Goal: Information Seeking & Learning: Learn about a topic

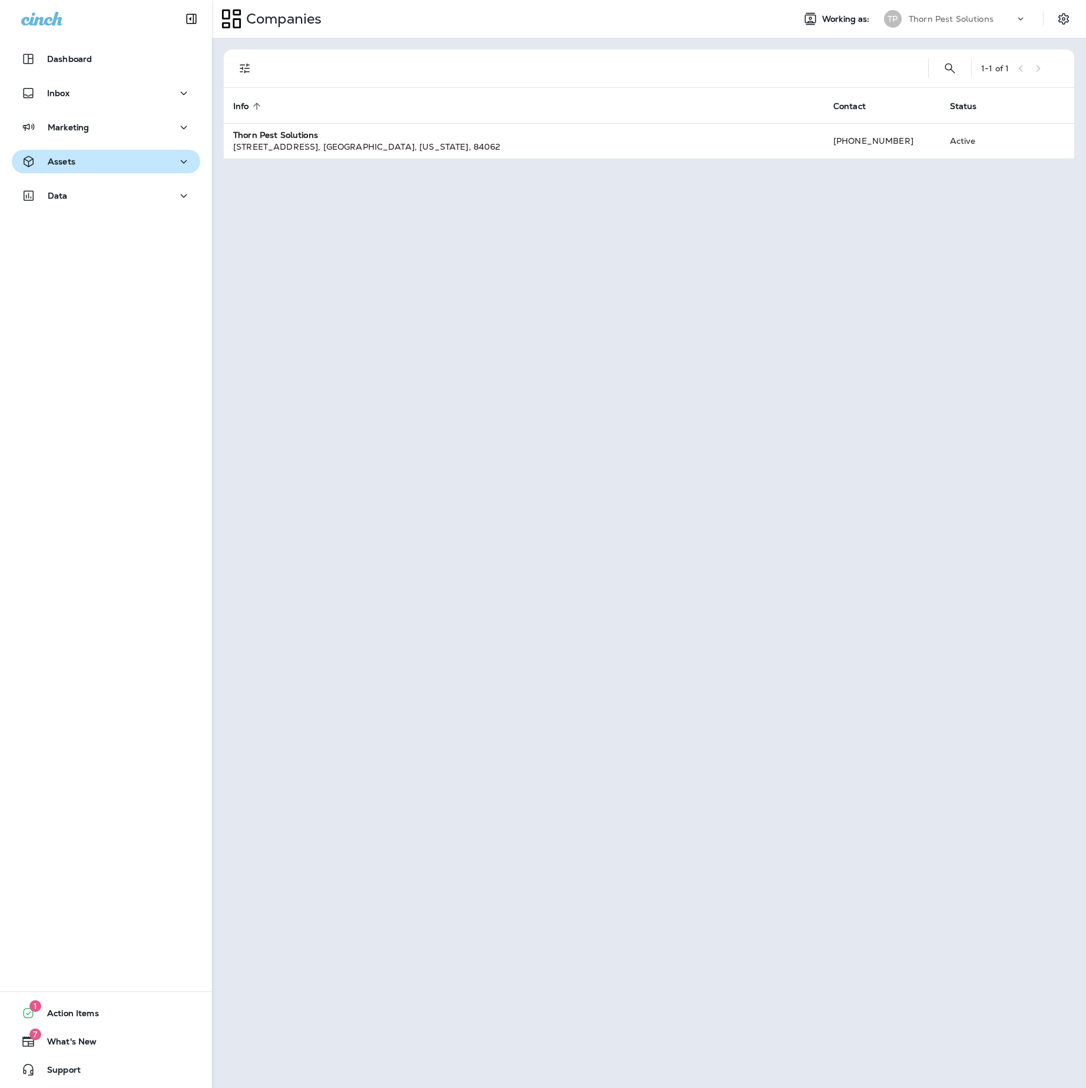
click at [136, 157] on div "Assets" at bounding box center [106, 161] width 170 height 15
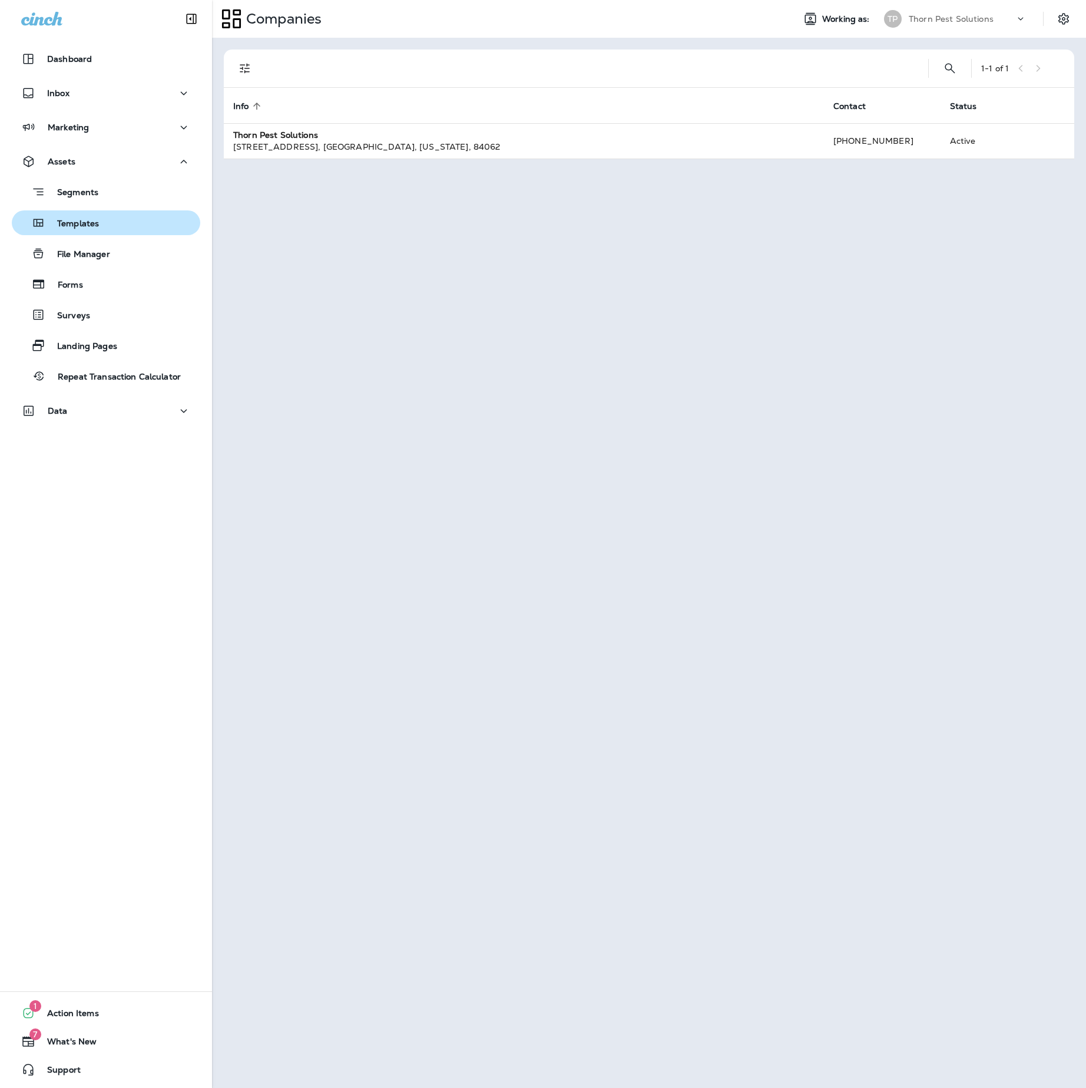
click at [114, 226] on div "Templates" at bounding box center [105, 223] width 179 height 18
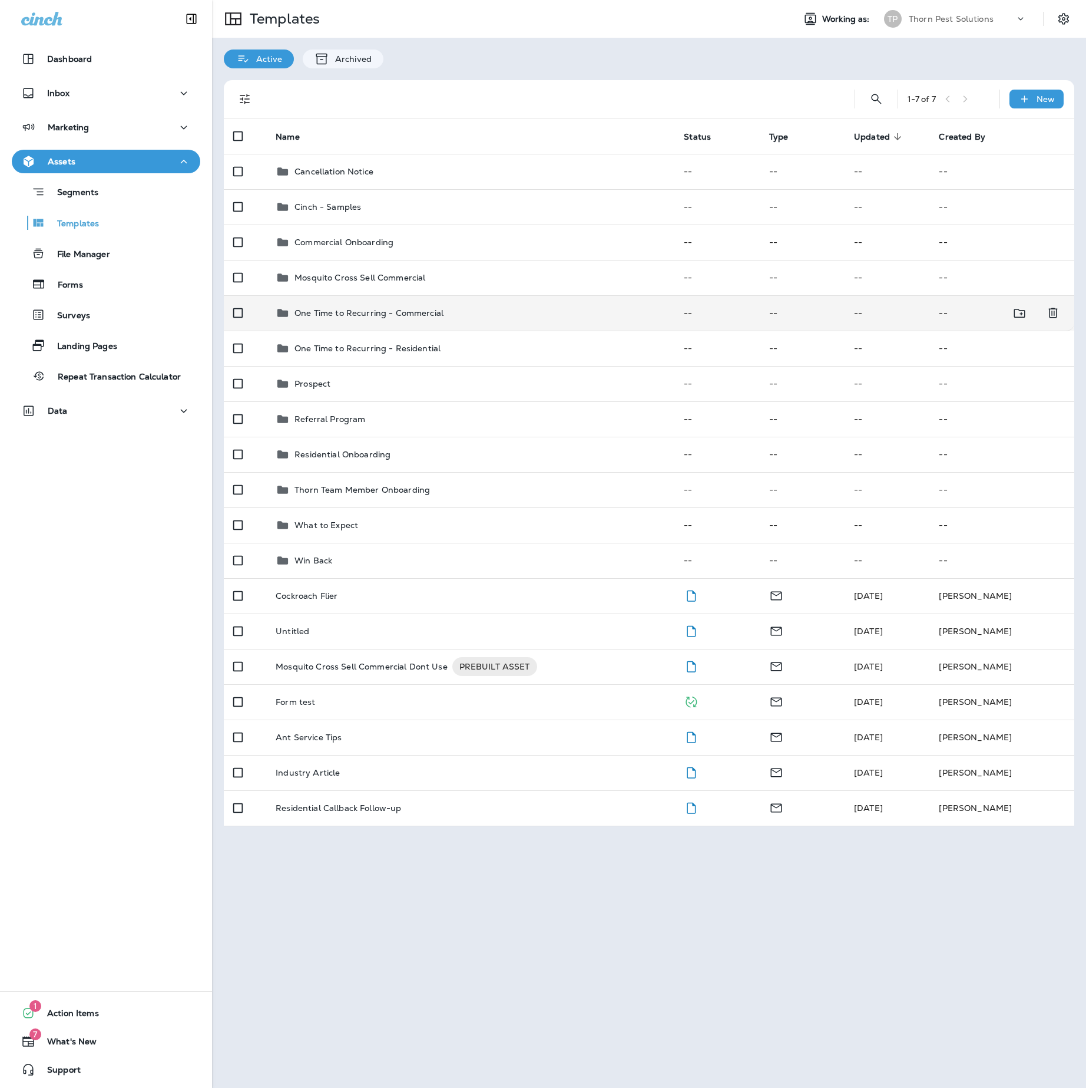
click at [444, 318] on p "One Time to Recurring - Commercial" at bounding box center [369, 312] width 149 height 9
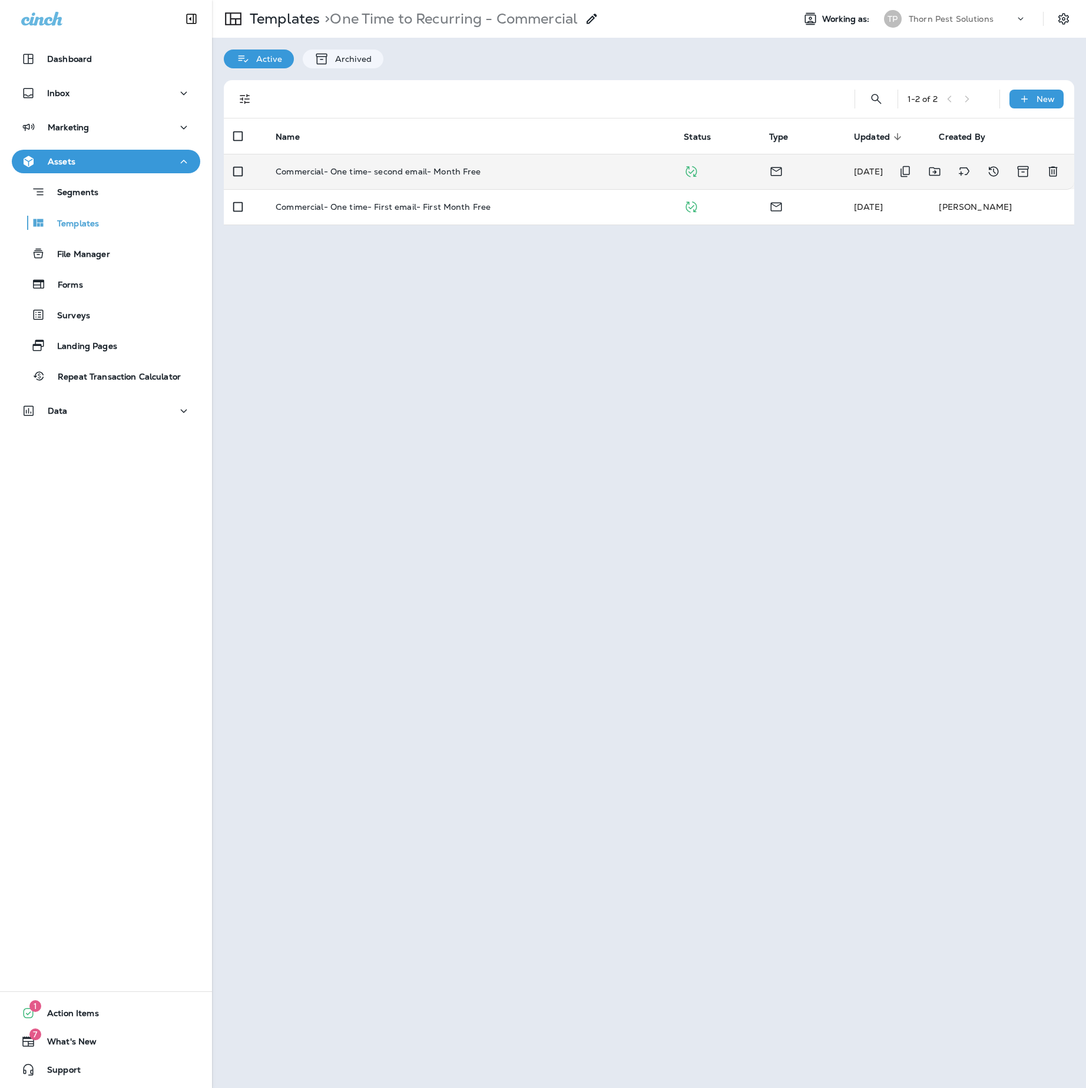
click at [540, 169] on td "Commercial- One time- second email- Month Free" at bounding box center [470, 171] width 408 height 35
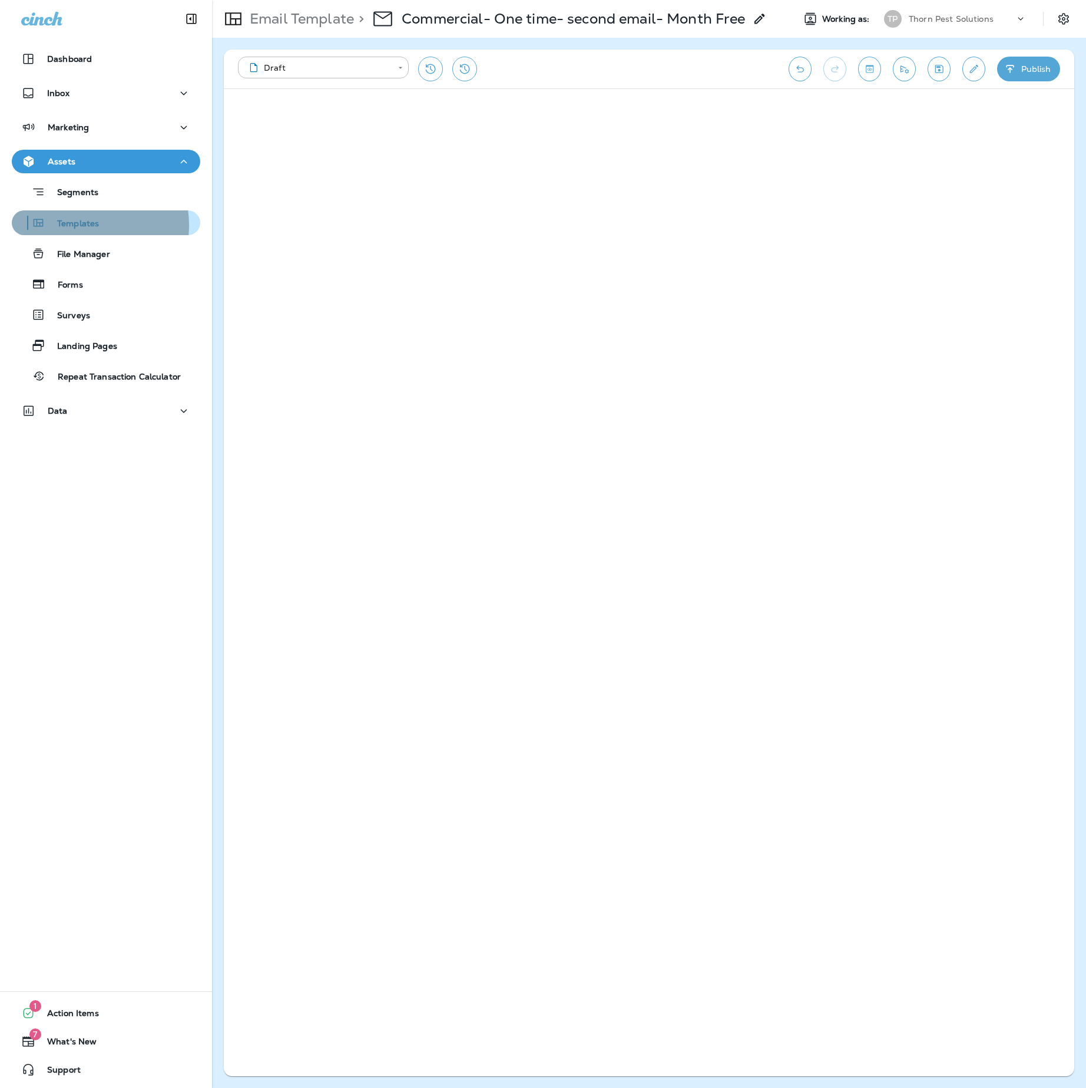
click at [80, 225] on p "Templates" at bounding box center [72, 224] width 54 height 11
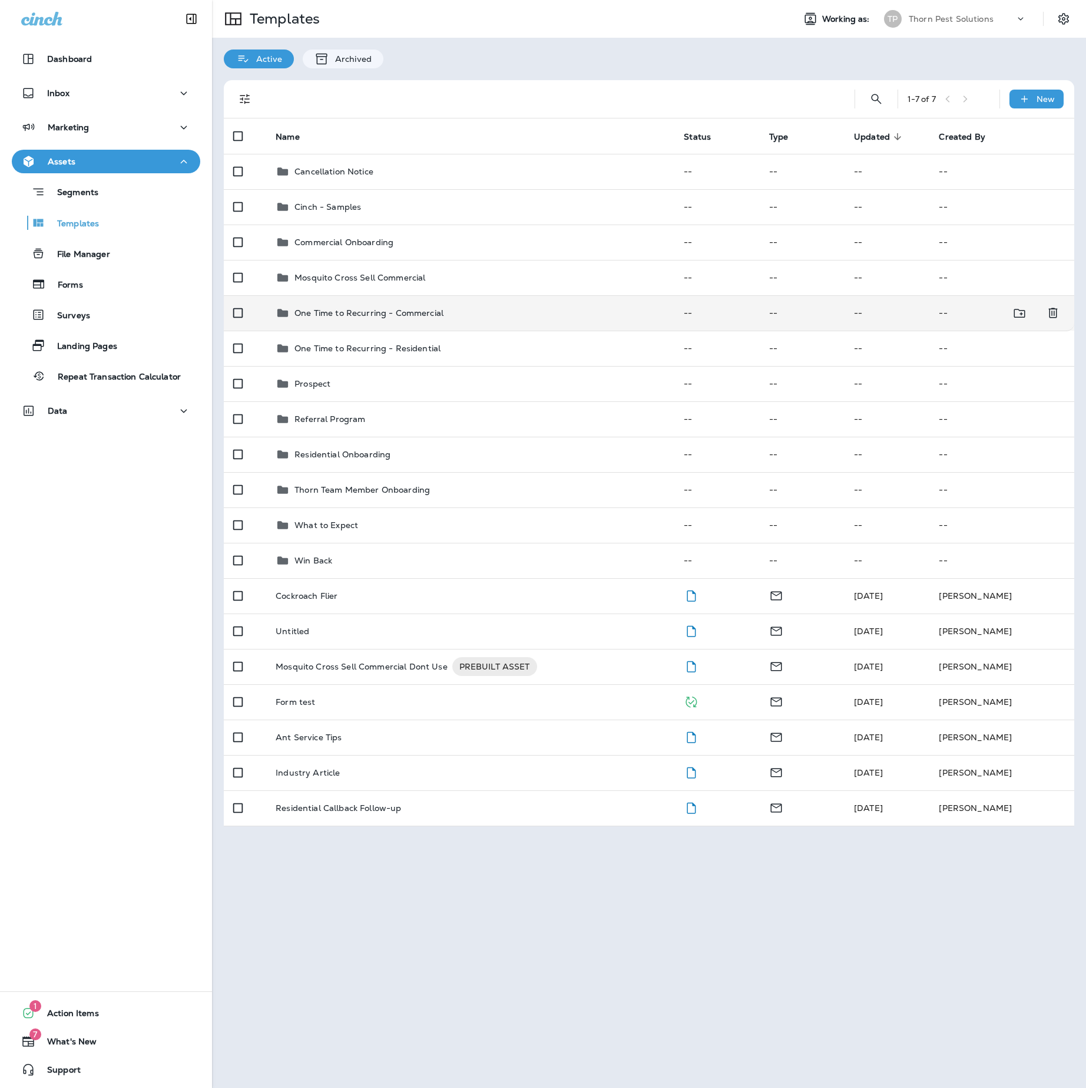
click at [444, 318] on p "One Time to Recurring - Commercial" at bounding box center [369, 312] width 149 height 9
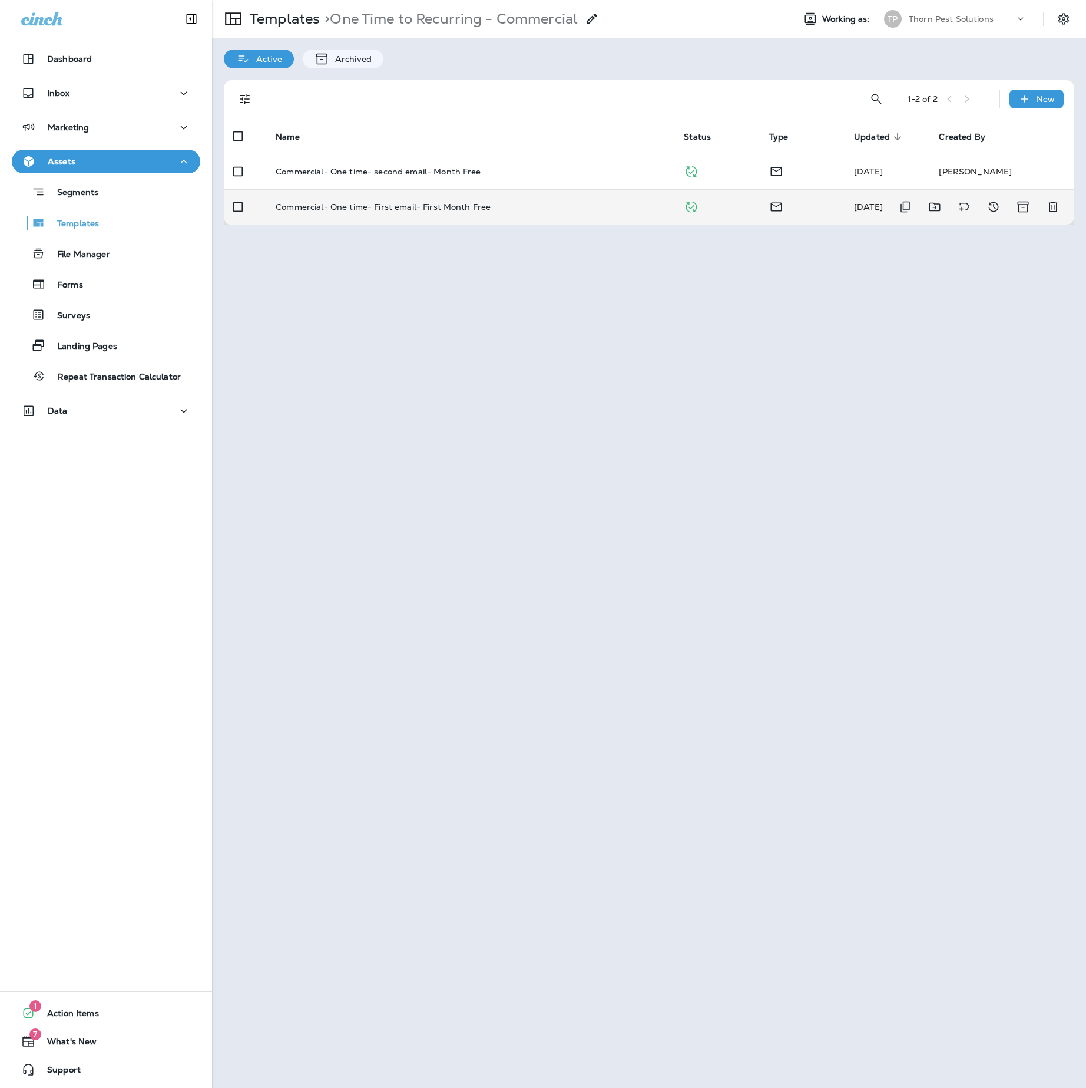
click at [427, 212] on p "Commercial- One time- First email- First Month Free" at bounding box center [383, 206] width 215 height 9
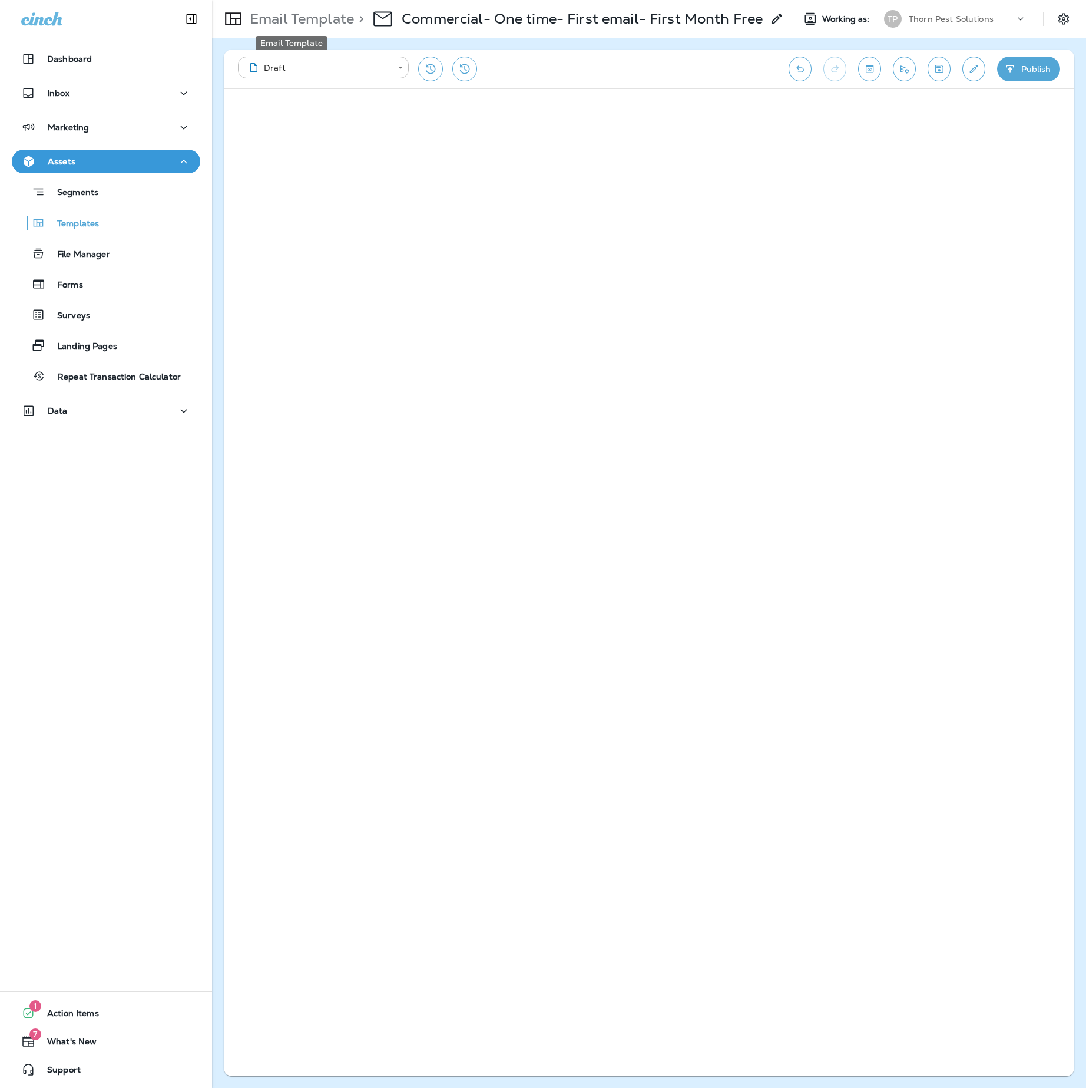
click at [290, 16] on p "Email Template" at bounding box center [299, 19] width 109 height 18
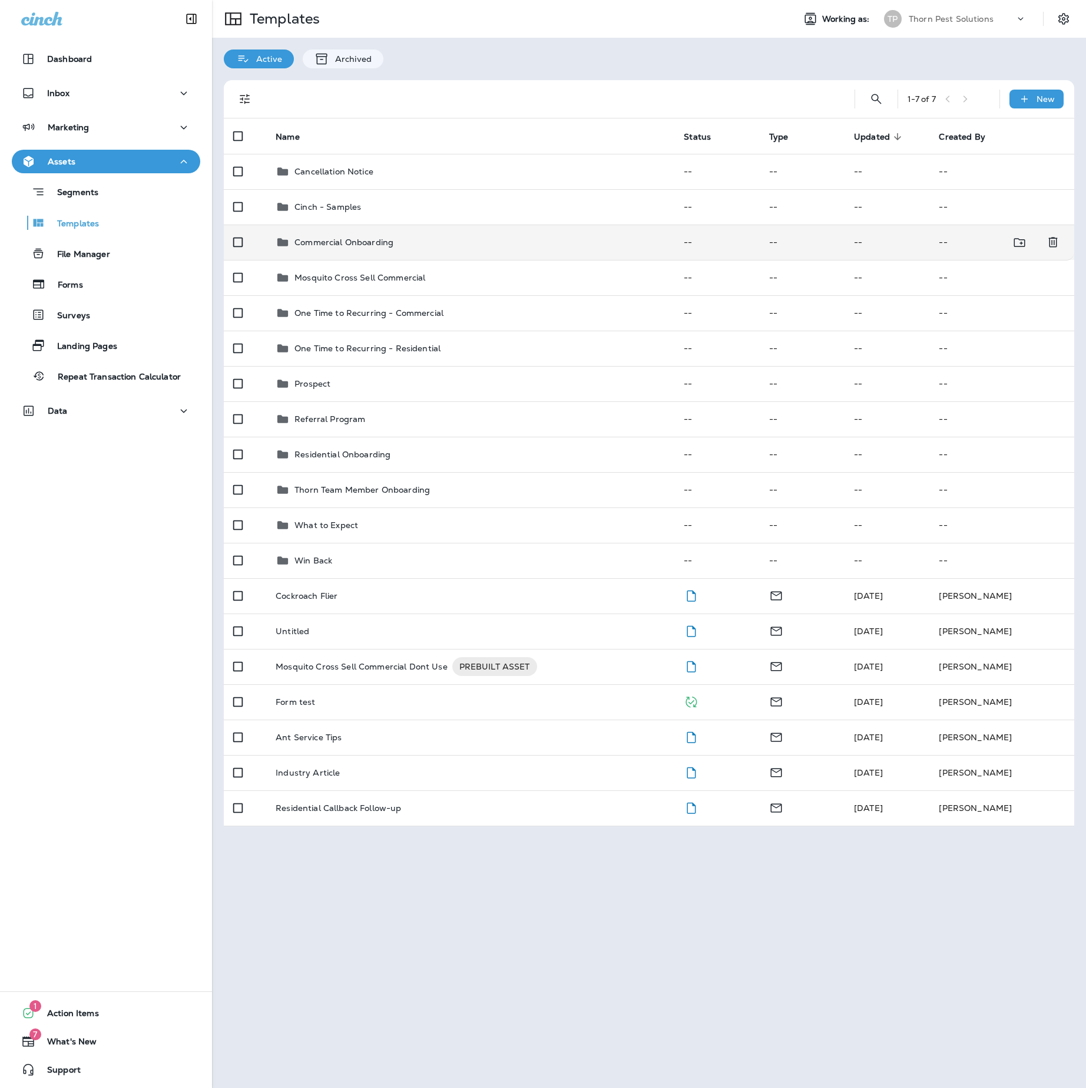
click at [462, 249] on div "Commercial Onboarding" at bounding box center [470, 242] width 389 height 14
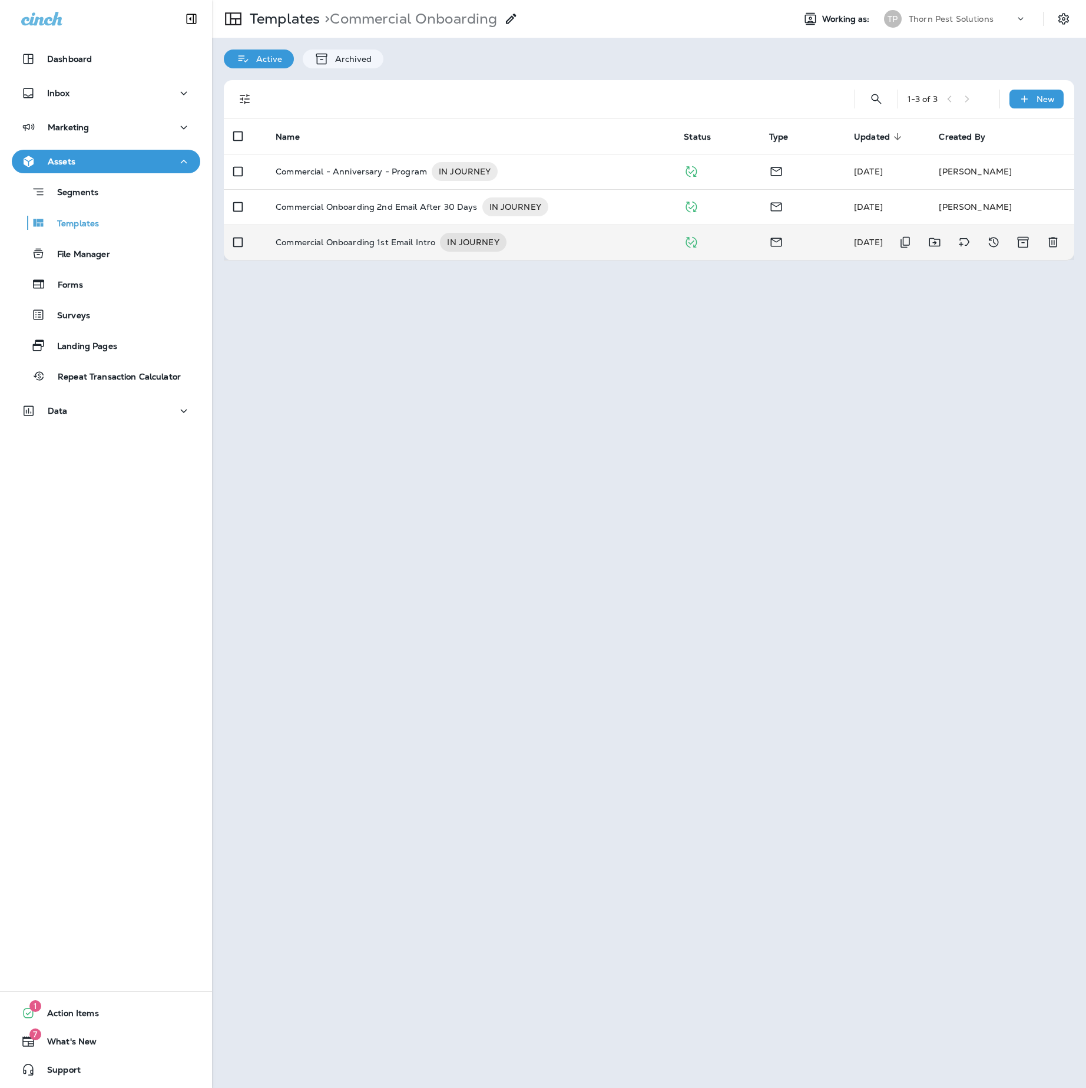
click at [392, 252] on p "Commercial Onboarding 1st Email Intro" at bounding box center [356, 242] width 160 height 19
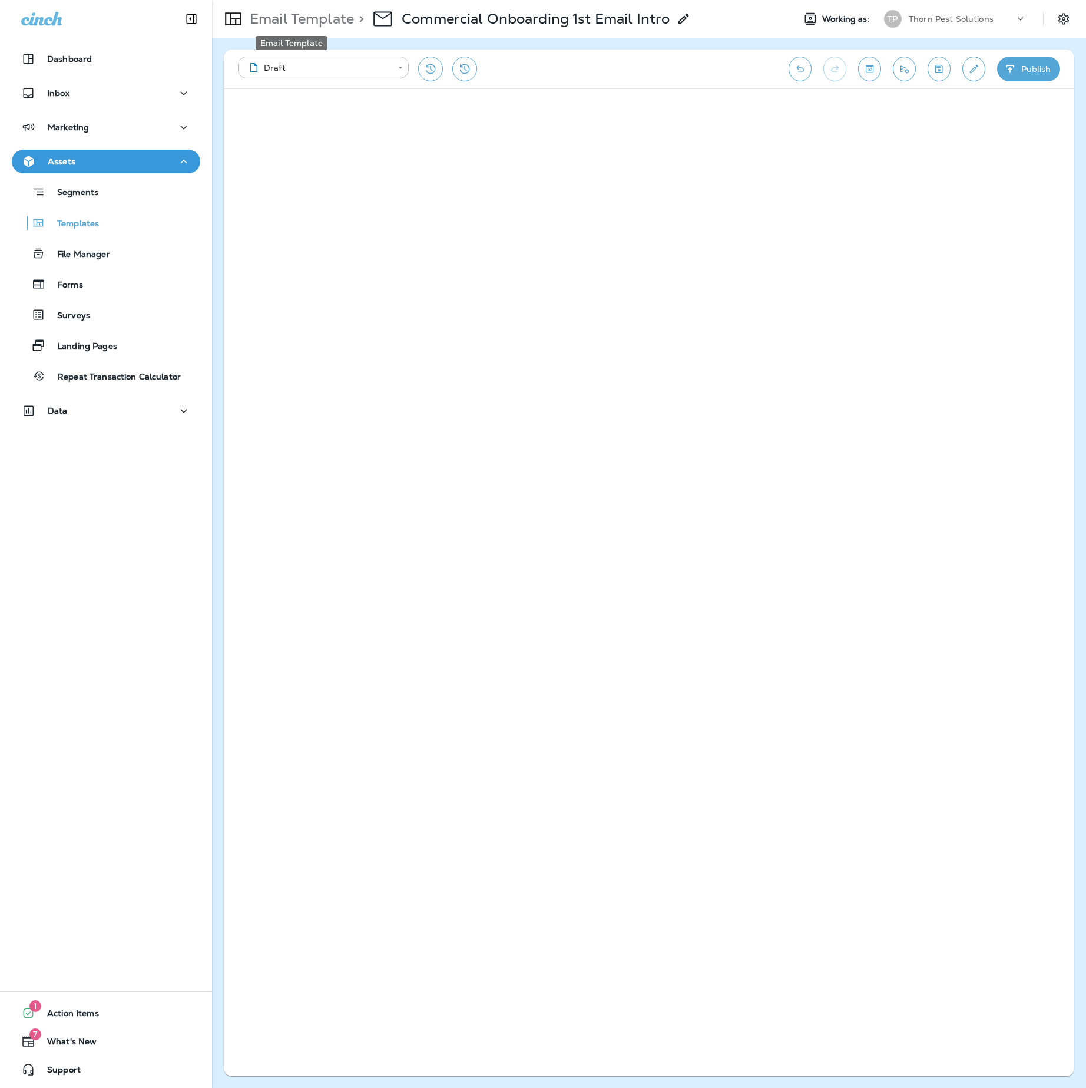
click at [292, 19] on p "Email Template" at bounding box center [299, 19] width 109 height 18
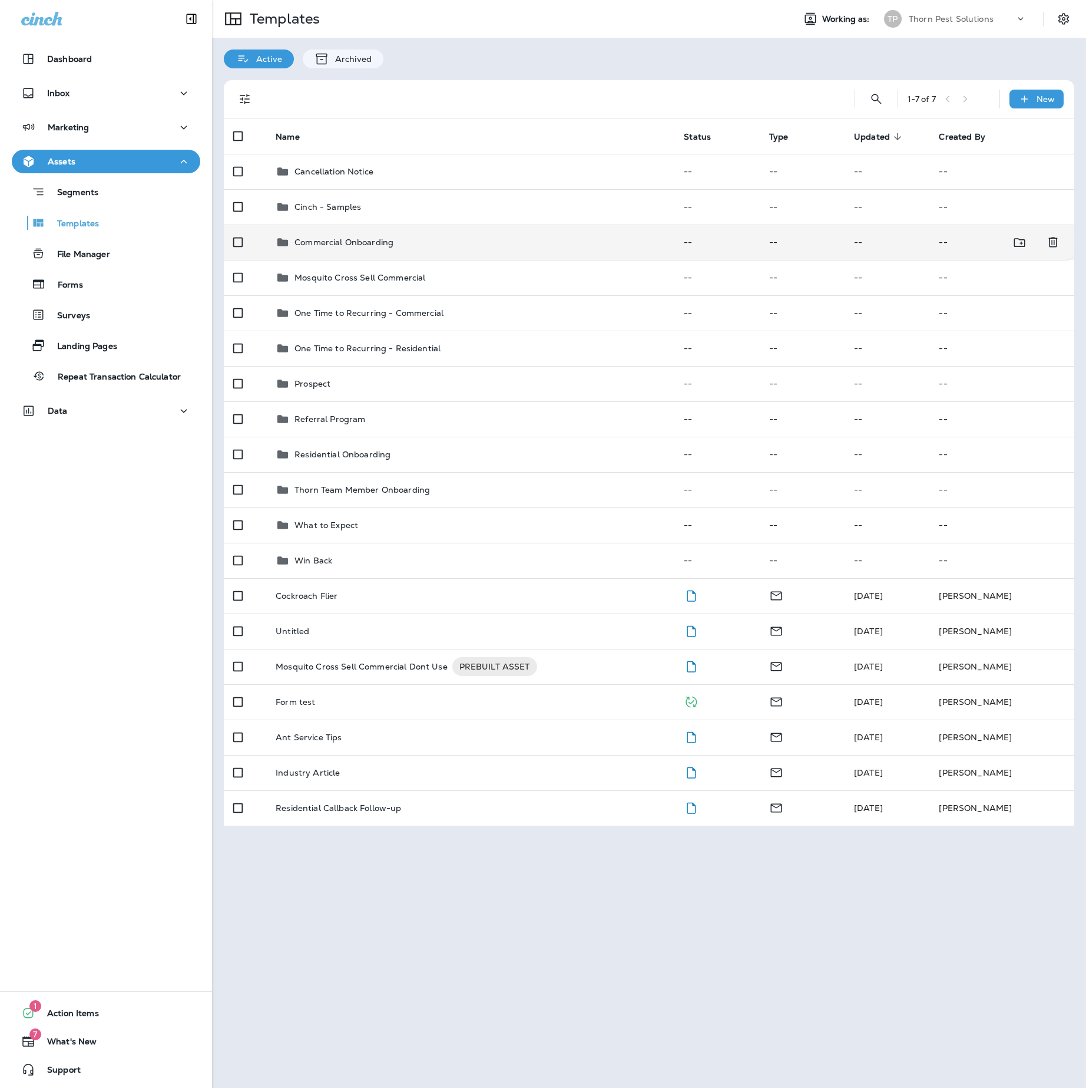
click at [434, 249] on div "Commercial Onboarding" at bounding box center [470, 242] width 389 height 14
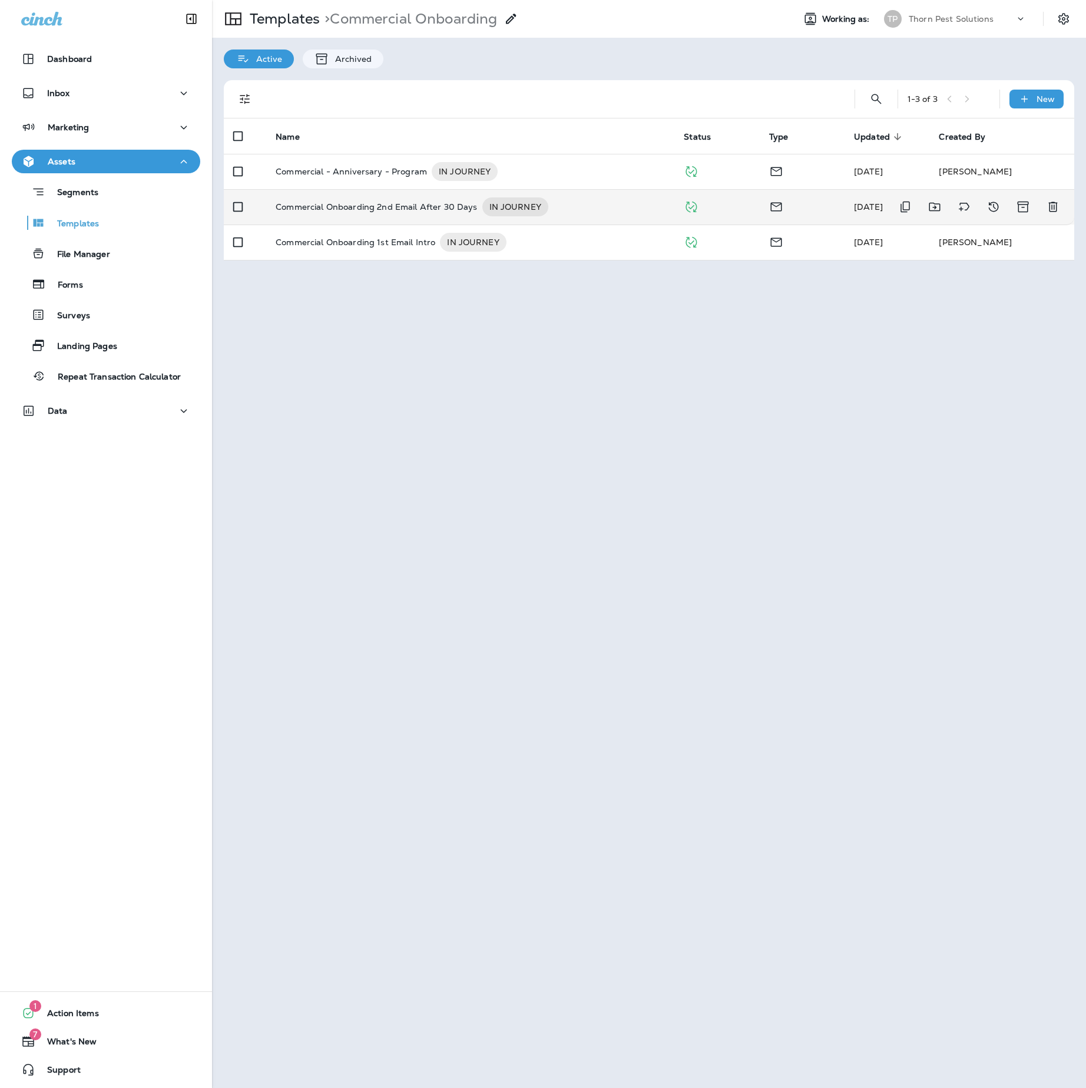
click at [456, 216] on p "Commercial Onboarding 2nd Email After 30 Days" at bounding box center [376, 206] width 201 height 19
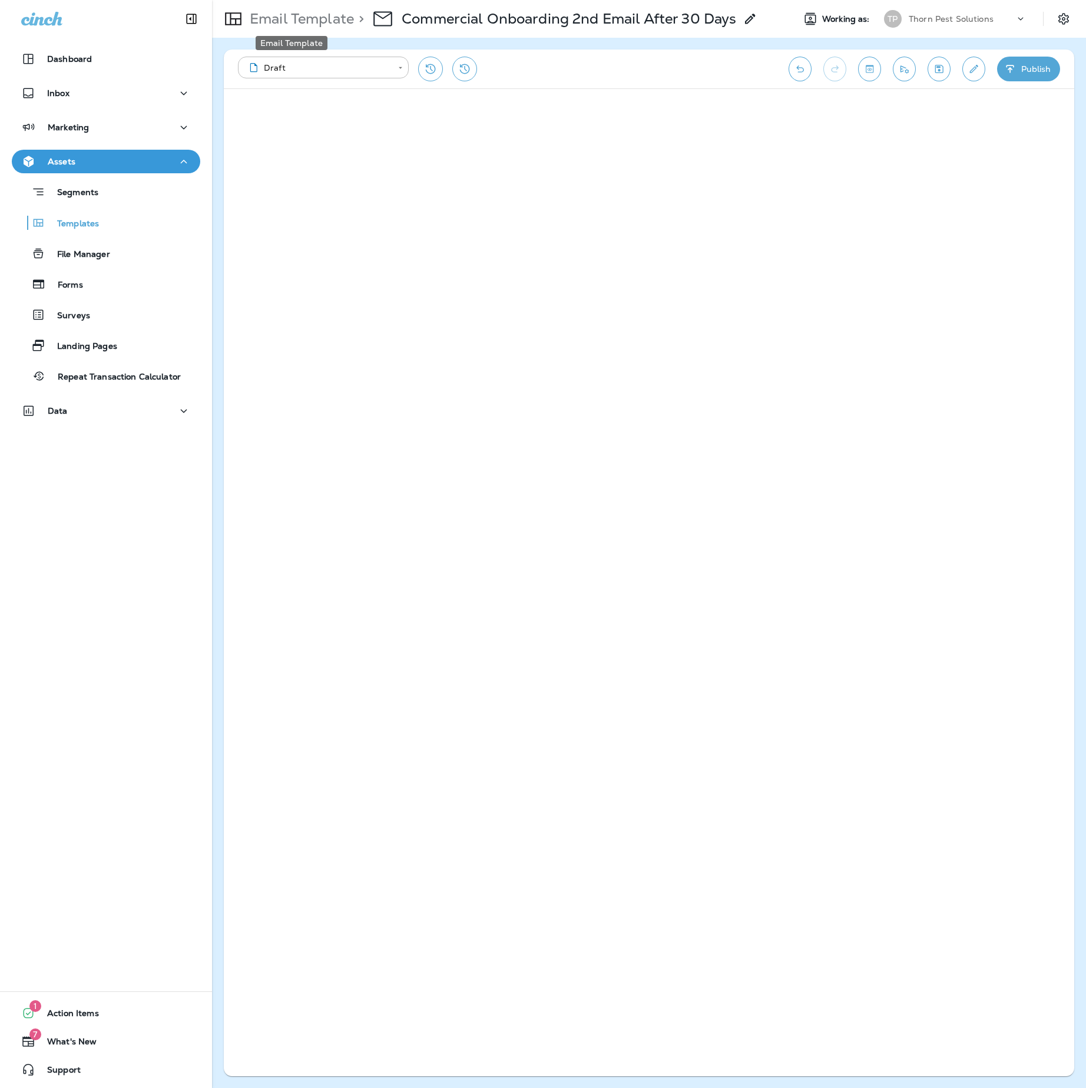
click at [322, 21] on p "Email Template" at bounding box center [299, 19] width 109 height 18
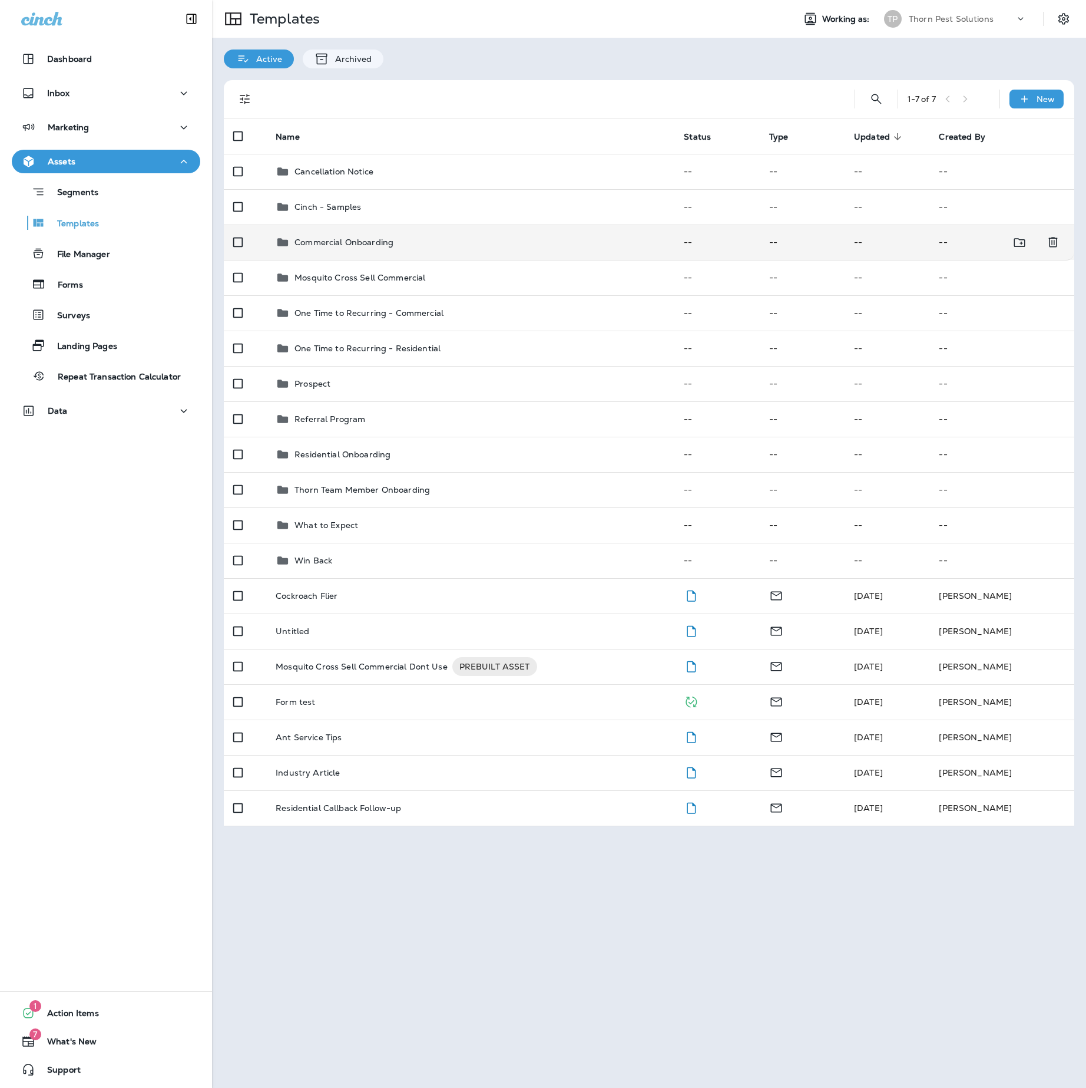
click at [415, 258] on td "Commercial Onboarding" at bounding box center [470, 241] width 408 height 35
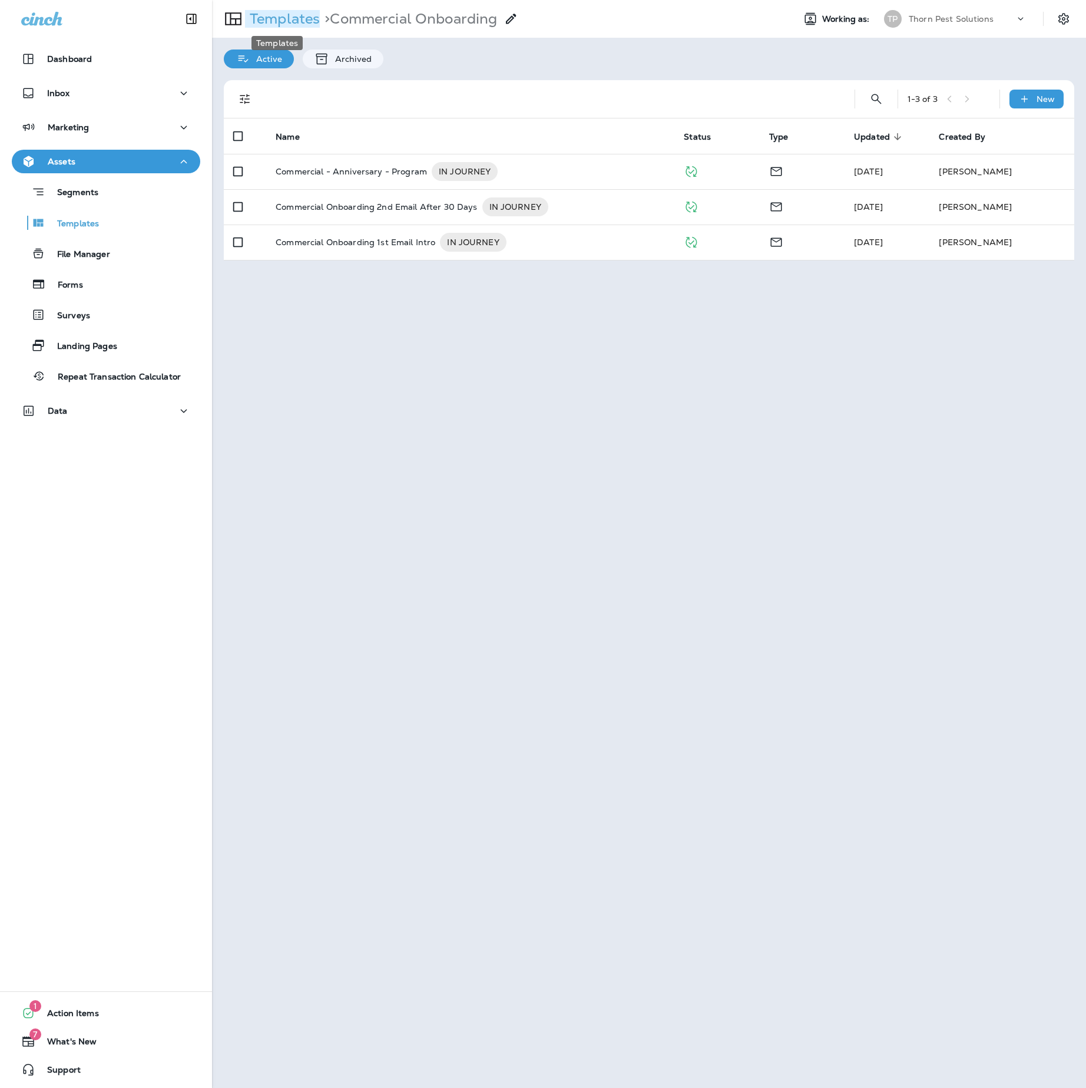
click at [302, 18] on p "Templates" at bounding box center [282, 19] width 75 height 18
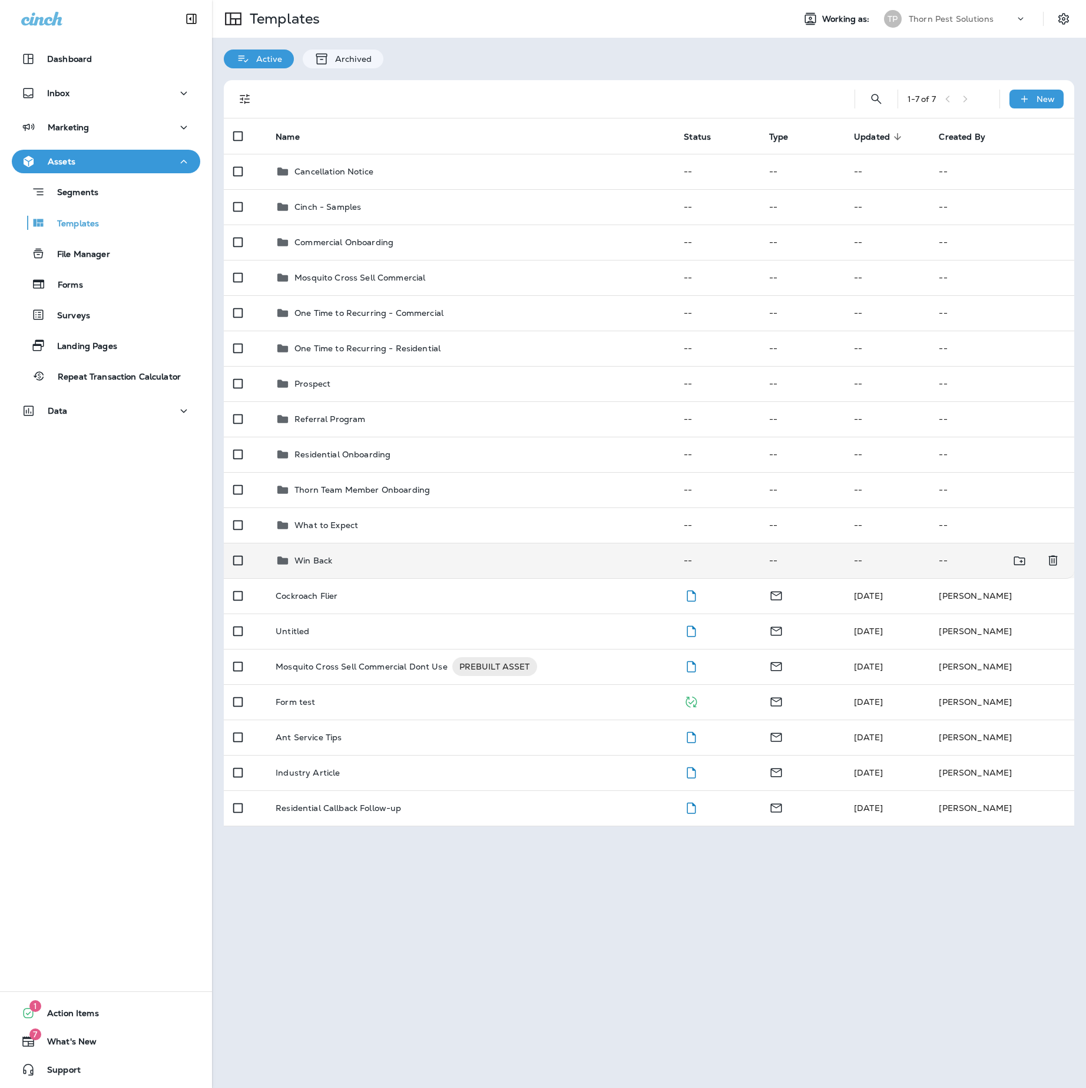
click at [332, 565] on p "Win Back" at bounding box center [314, 560] width 38 height 9
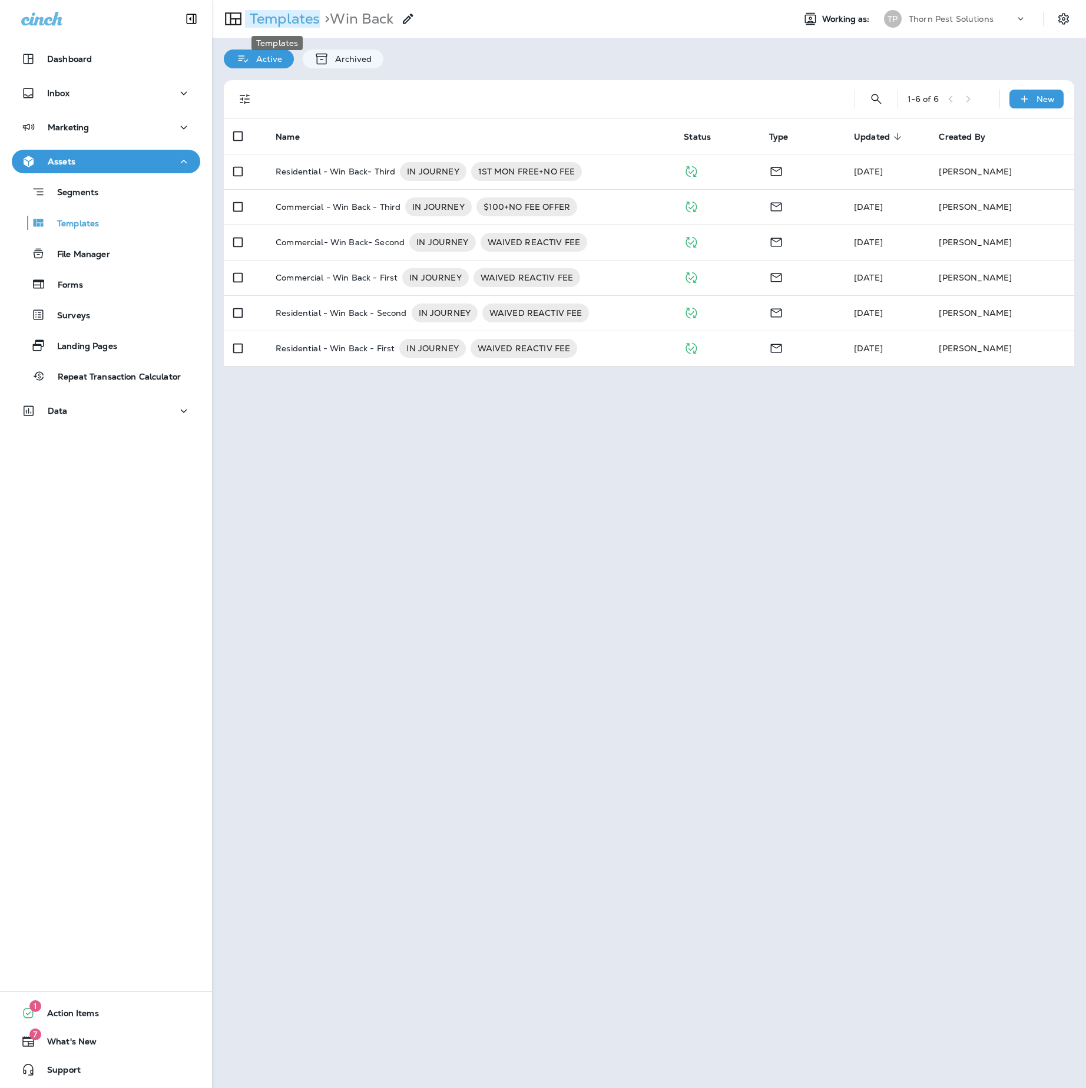
click at [290, 15] on p "Templates" at bounding box center [282, 19] width 75 height 18
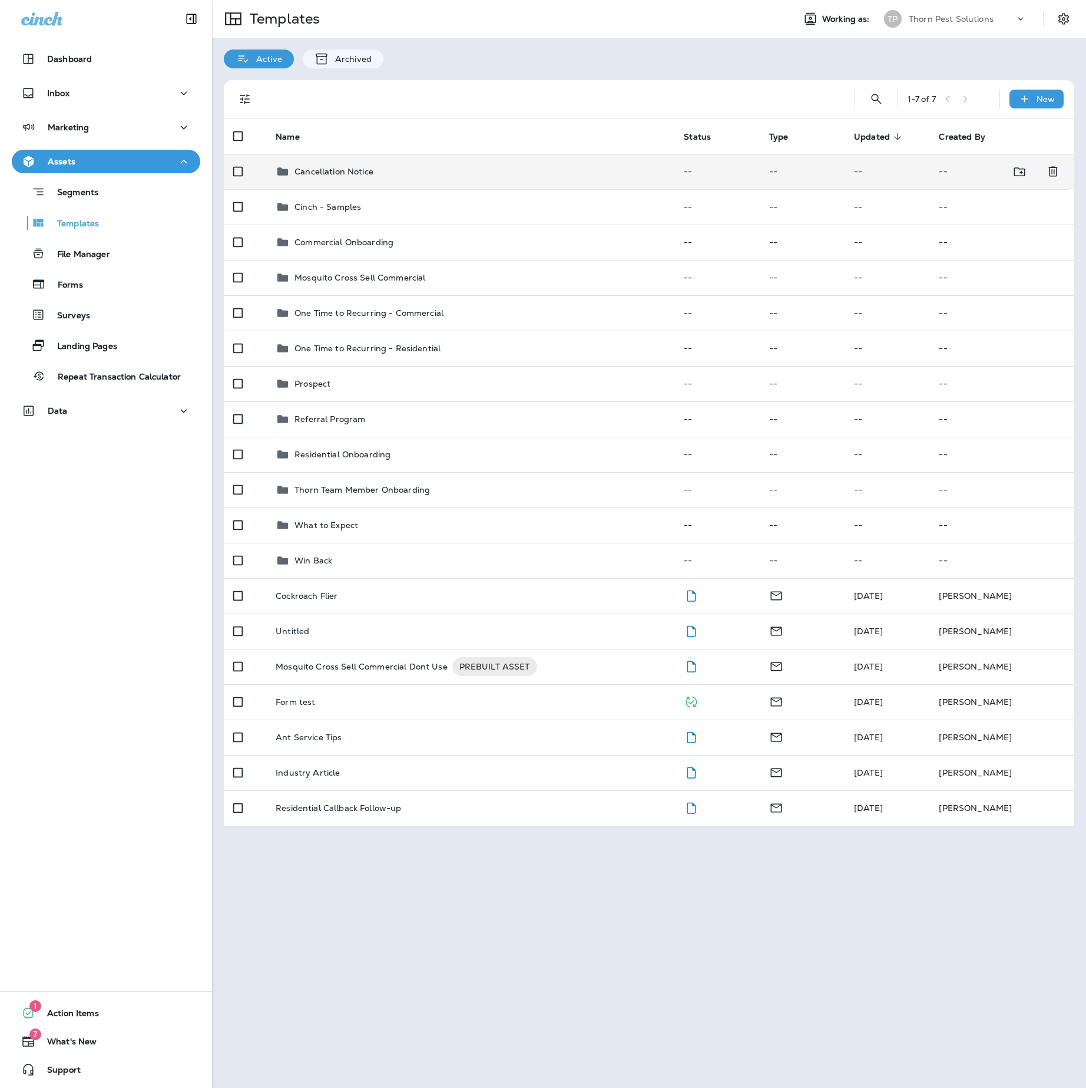
click at [430, 171] on div "Cancellation Notice" at bounding box center [470, 171] width 389 height 14
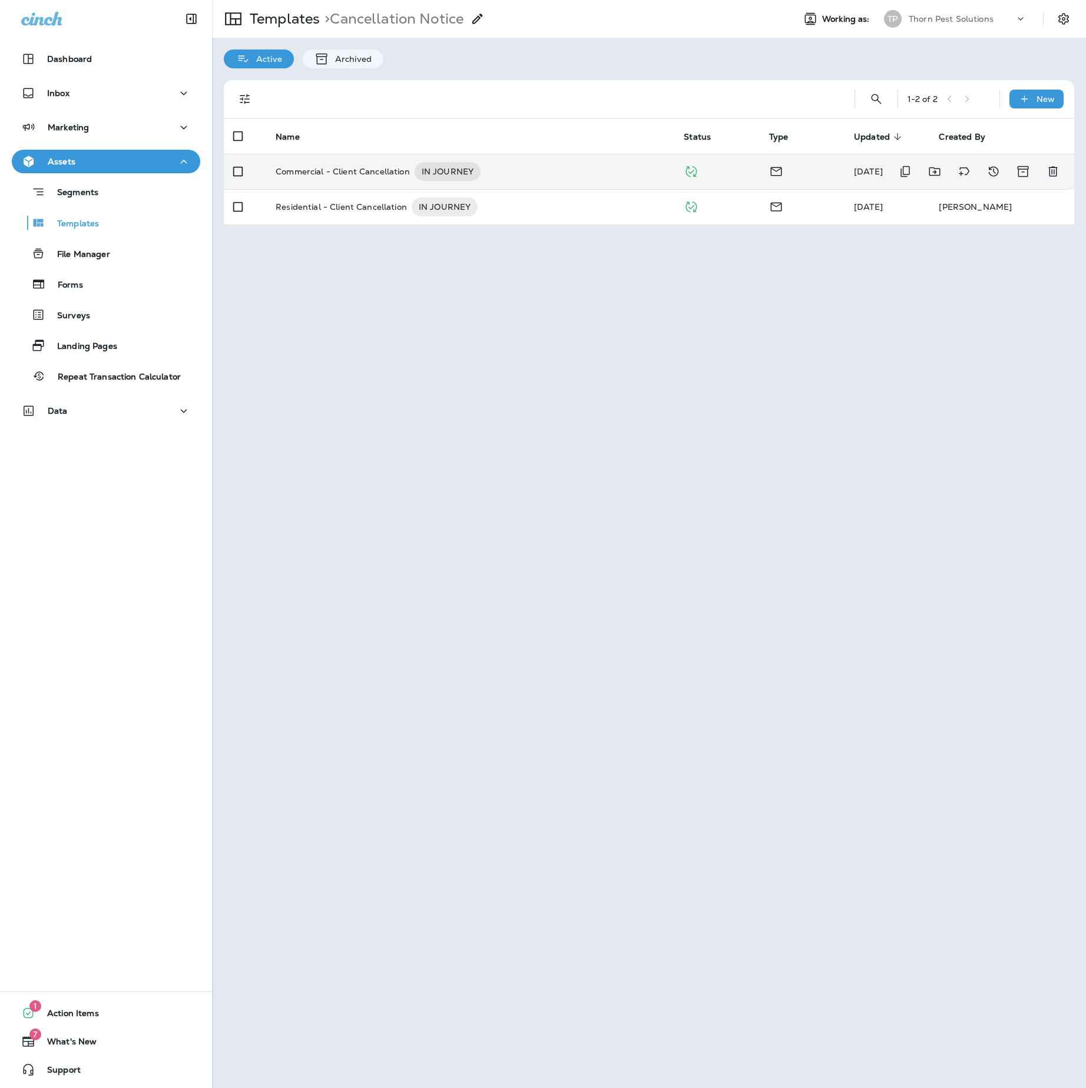
click at [394, 177] on p "Commercial - Client Cancellation" at bounding box center [343, 171] width 134 height 19
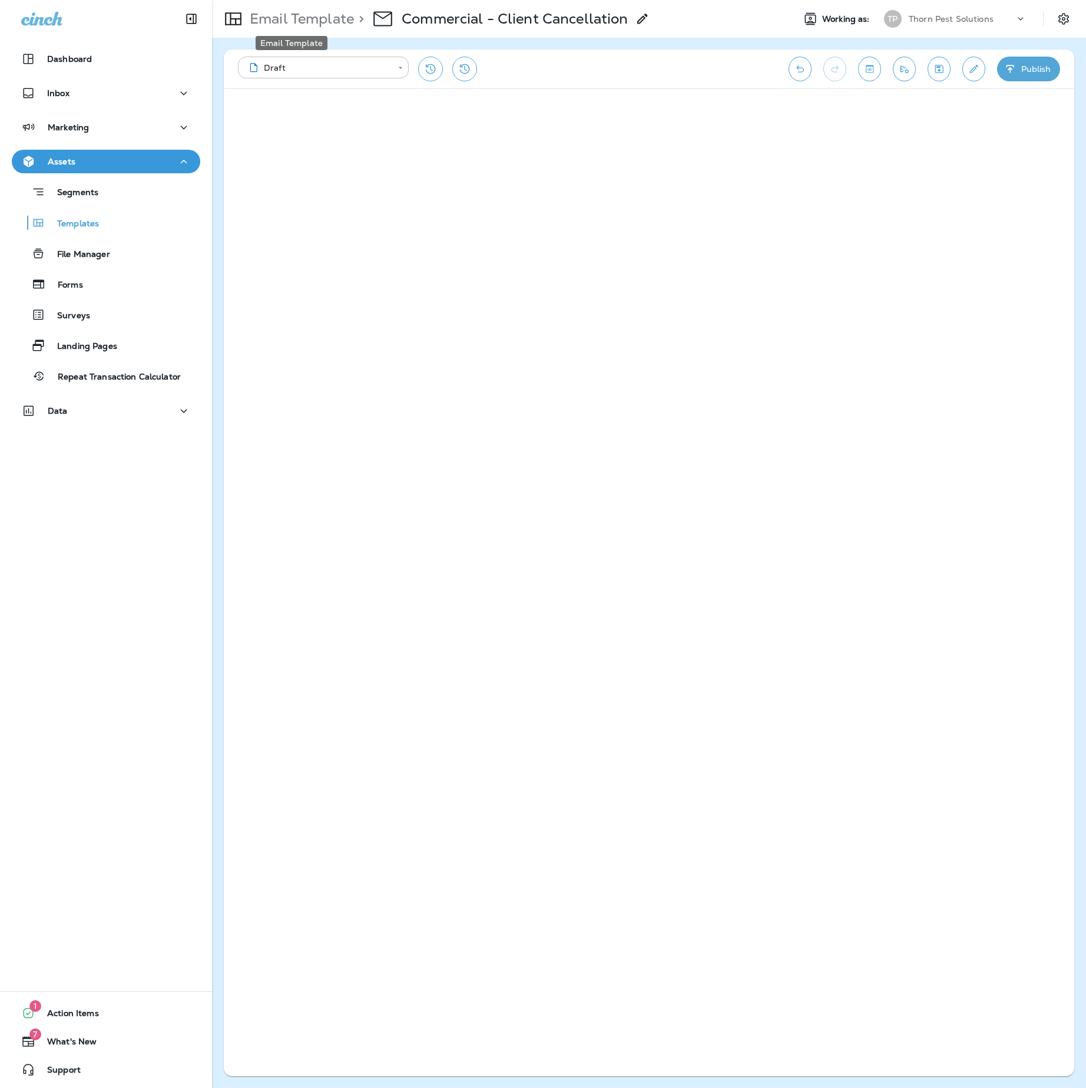
click at [295, 20] on p "Email Template" at bounding box center [299, 19] width 109 height 18
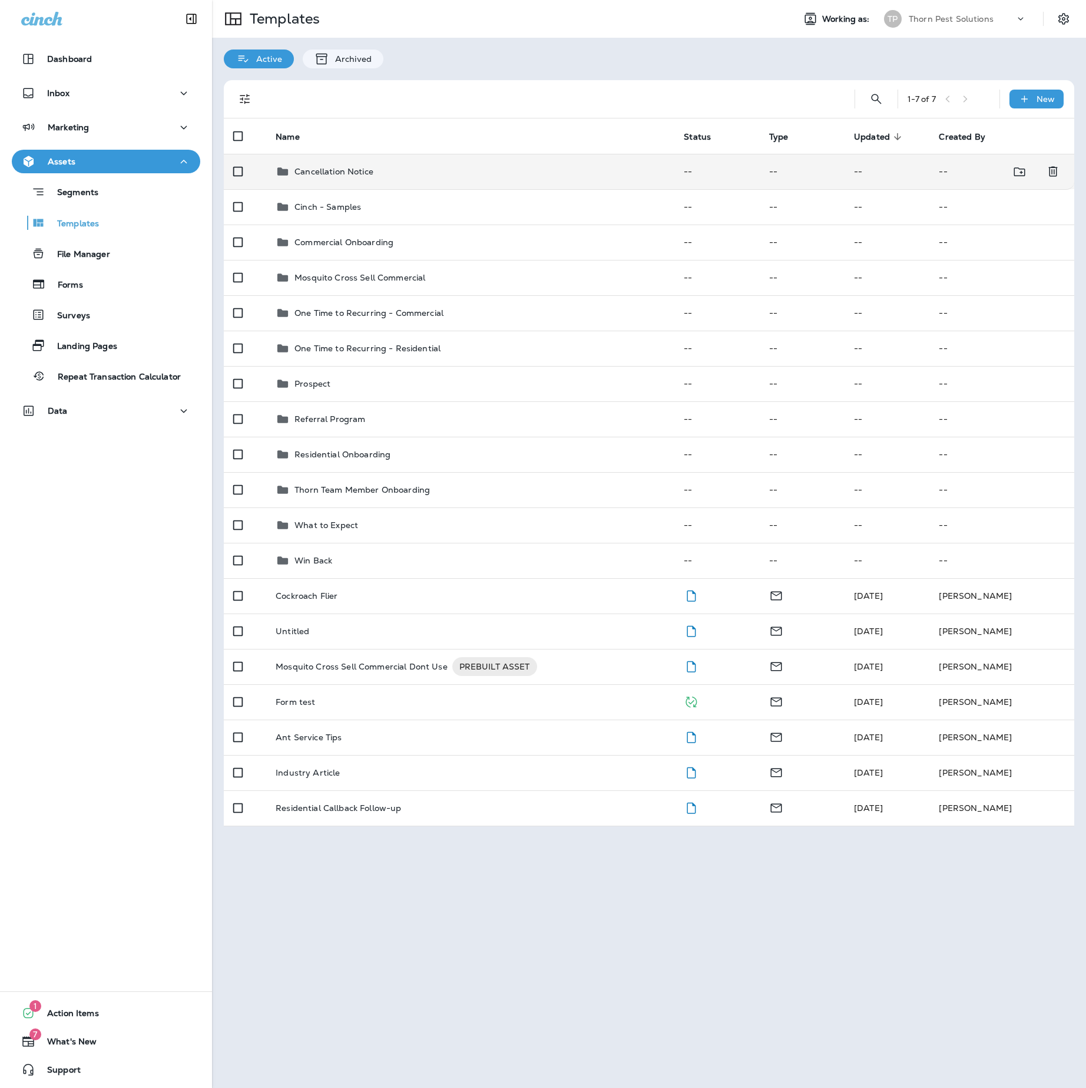
click at [368, 166] on td "Cancellation Notice" at bounding box center [470, 171] width 408 height 35
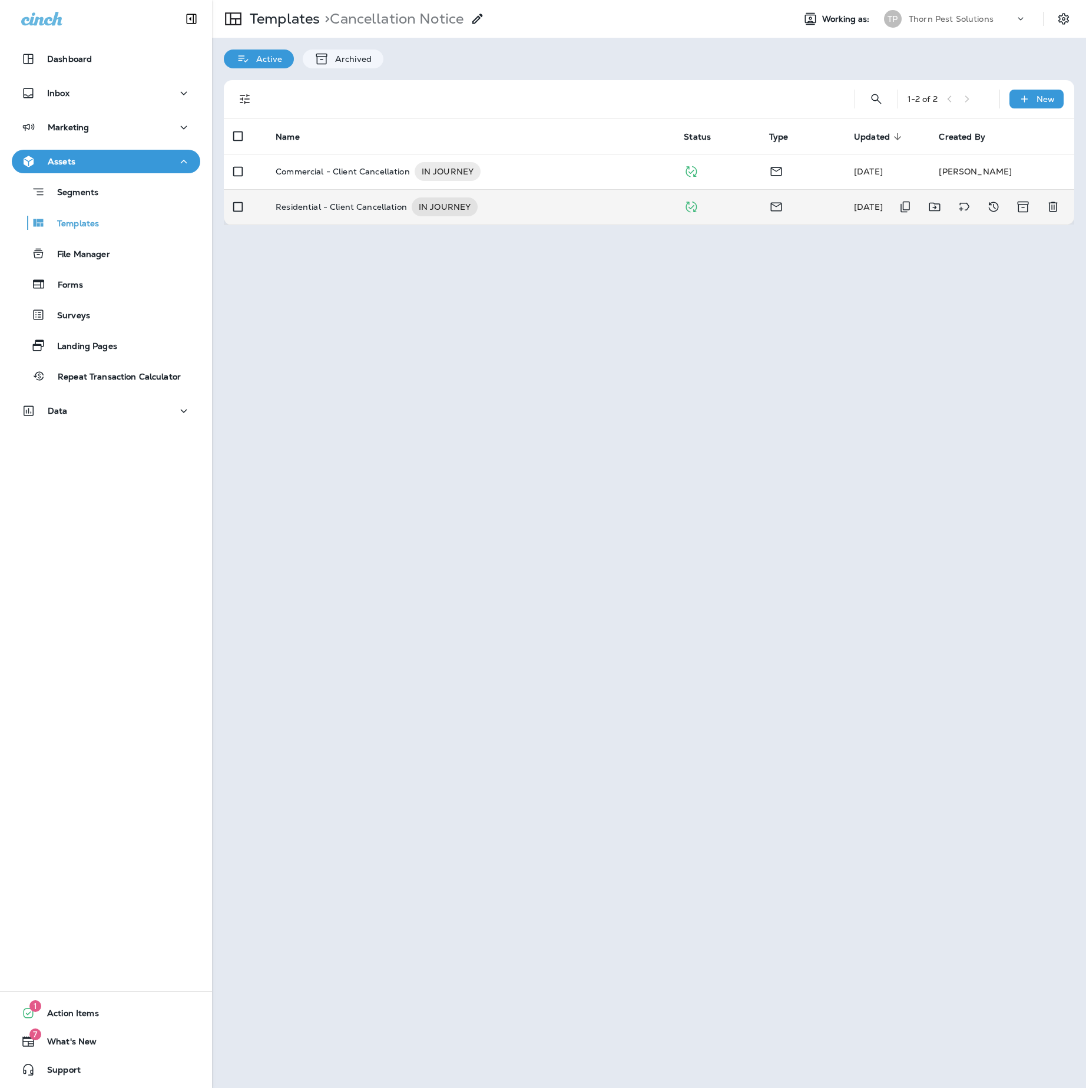
click at [383, 214] on p "Residential - Client Cancellation" at bounding box center [341, 206] width 131 height 19
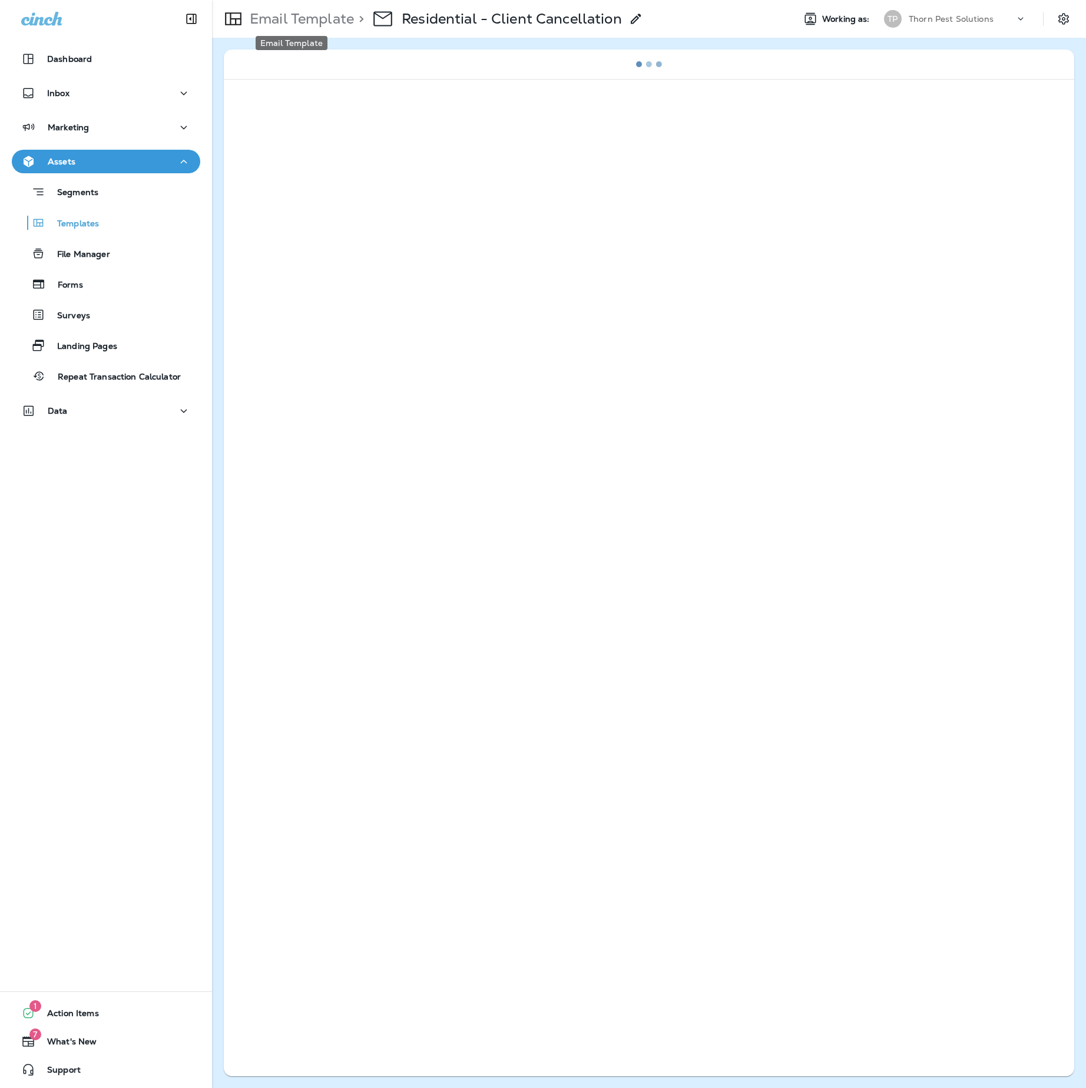
click at [275, 16] on p "Email Template" at bounding box center [299, 19] width 109 height 18
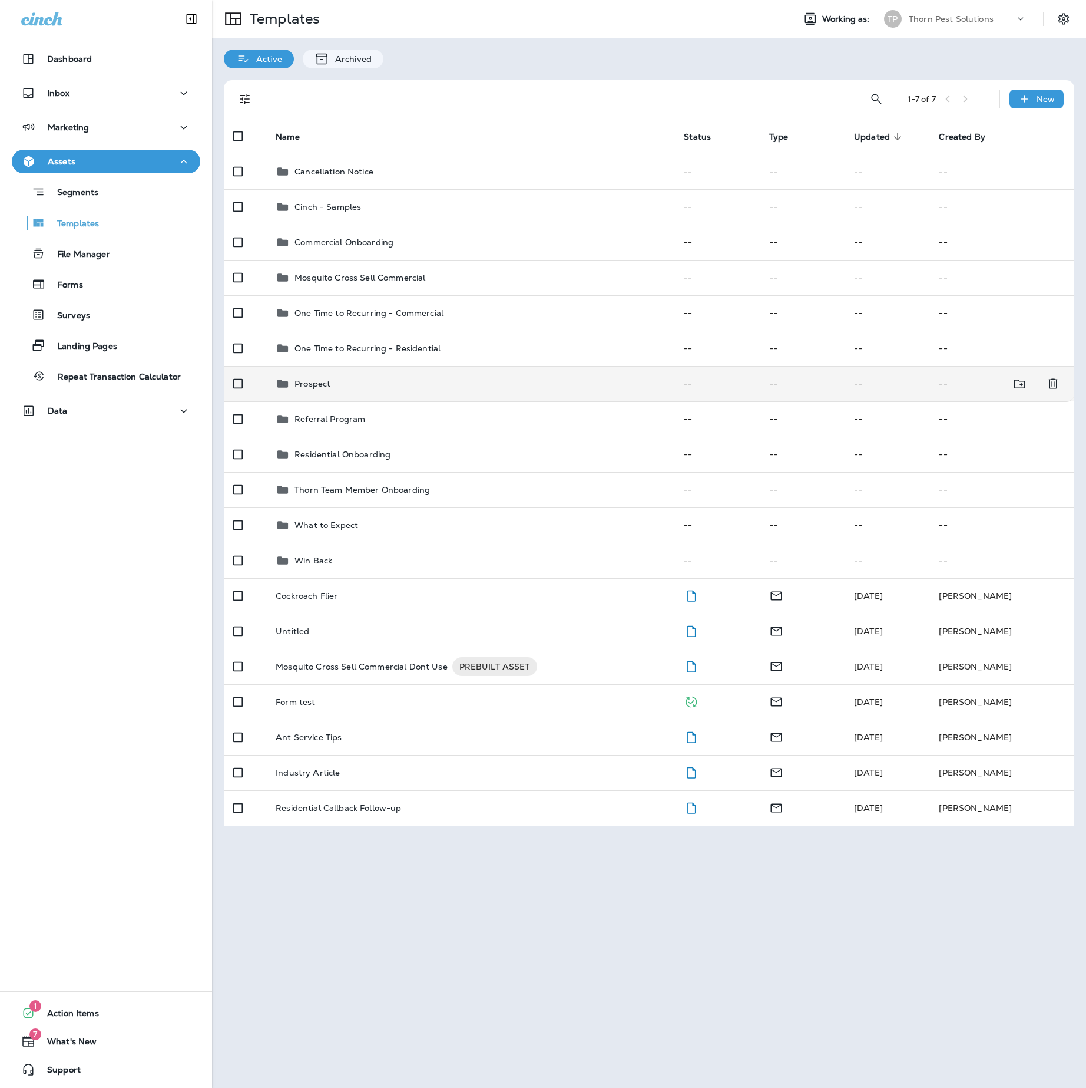
click at [452, 391] on div "Prospect" at bounding box center [470, 383] width 389 height 14
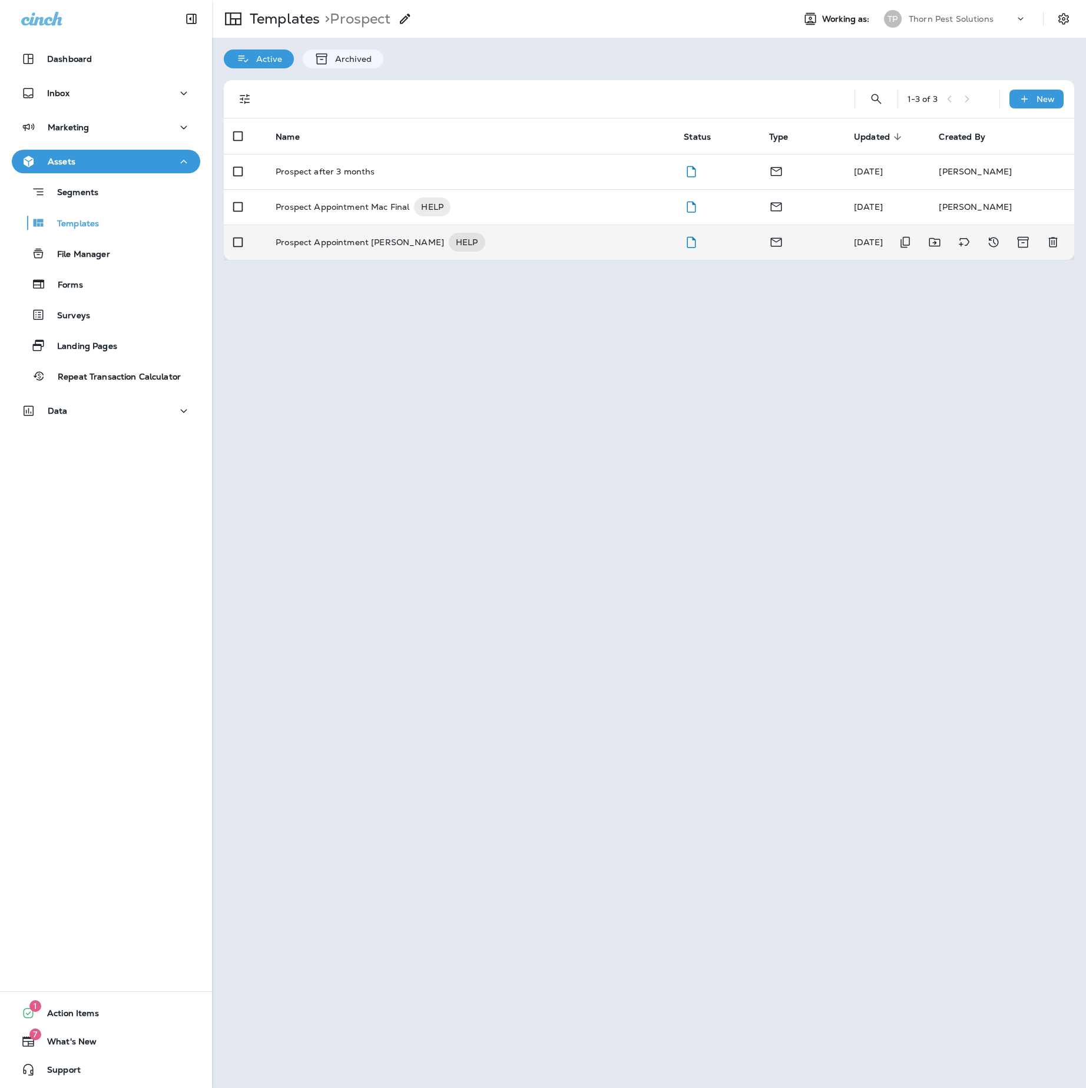
click at [369, 252] on p "Prospect Appointment [PERSON_NAME]" at bounding box center [360, 242] width 169 height 19
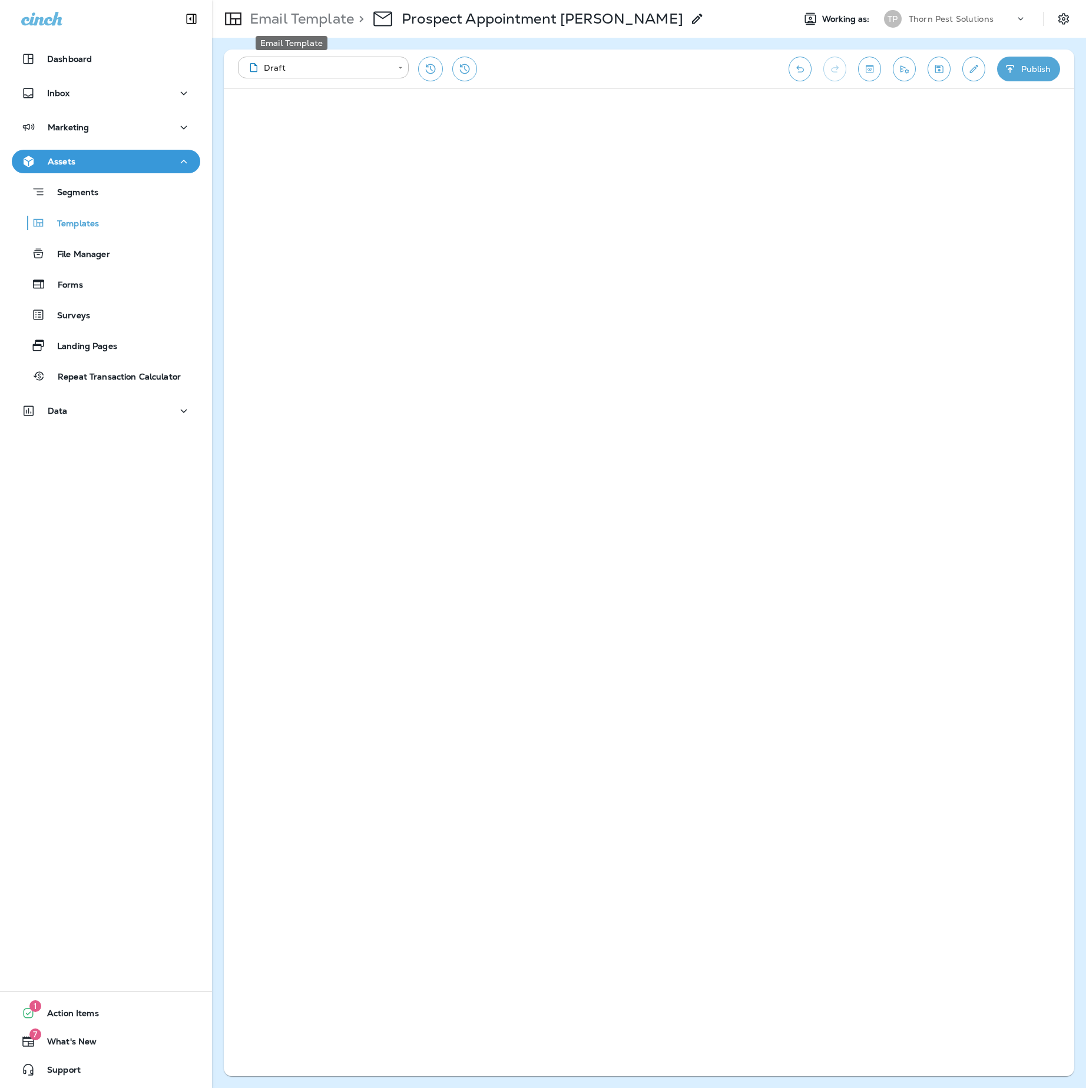
click at [308, 20] on p "Email Template" at bounding box center [299, 19] width 109 height 18
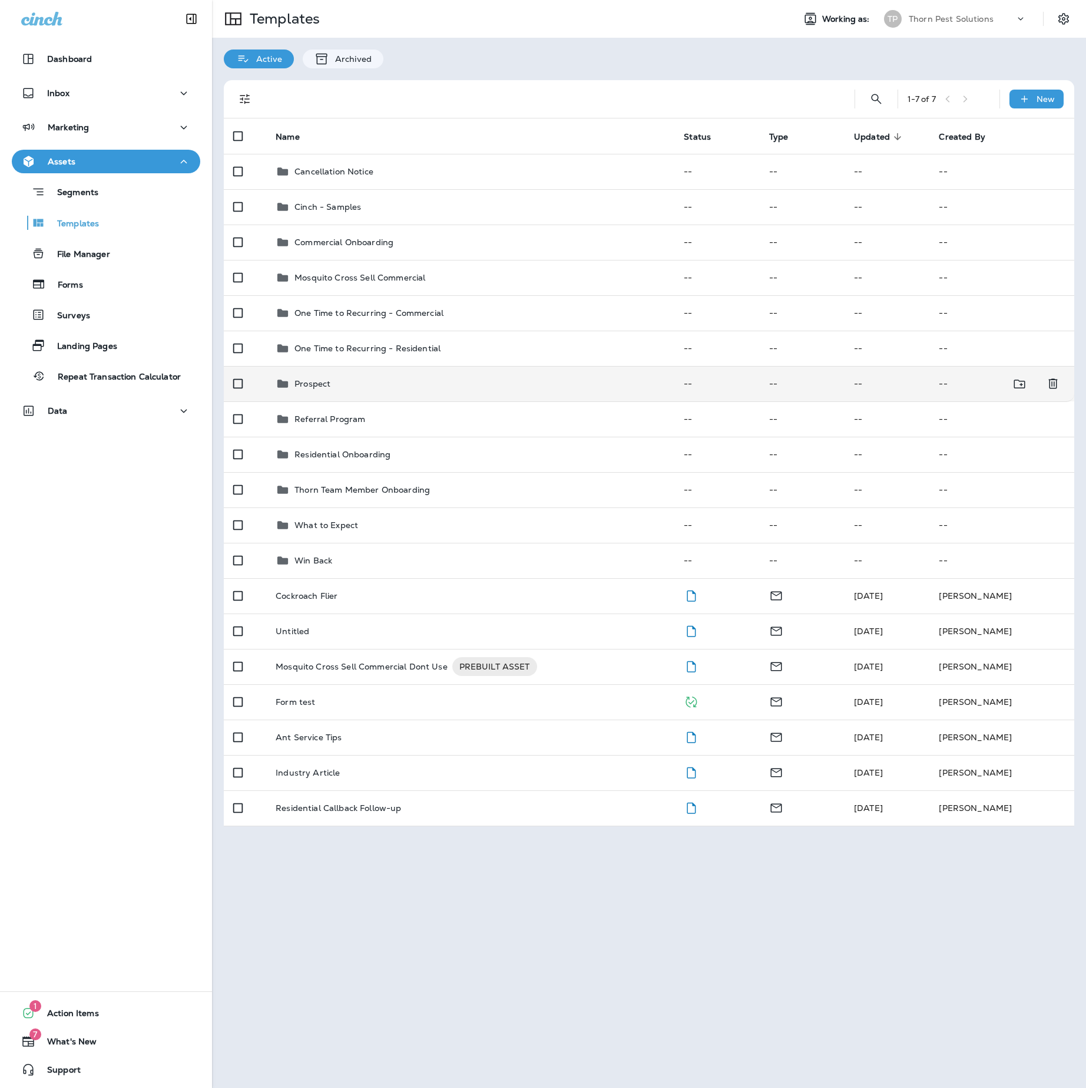
click at [356, 391] on div "Prospect" at bounding box center [470, 383] width 389 height 14
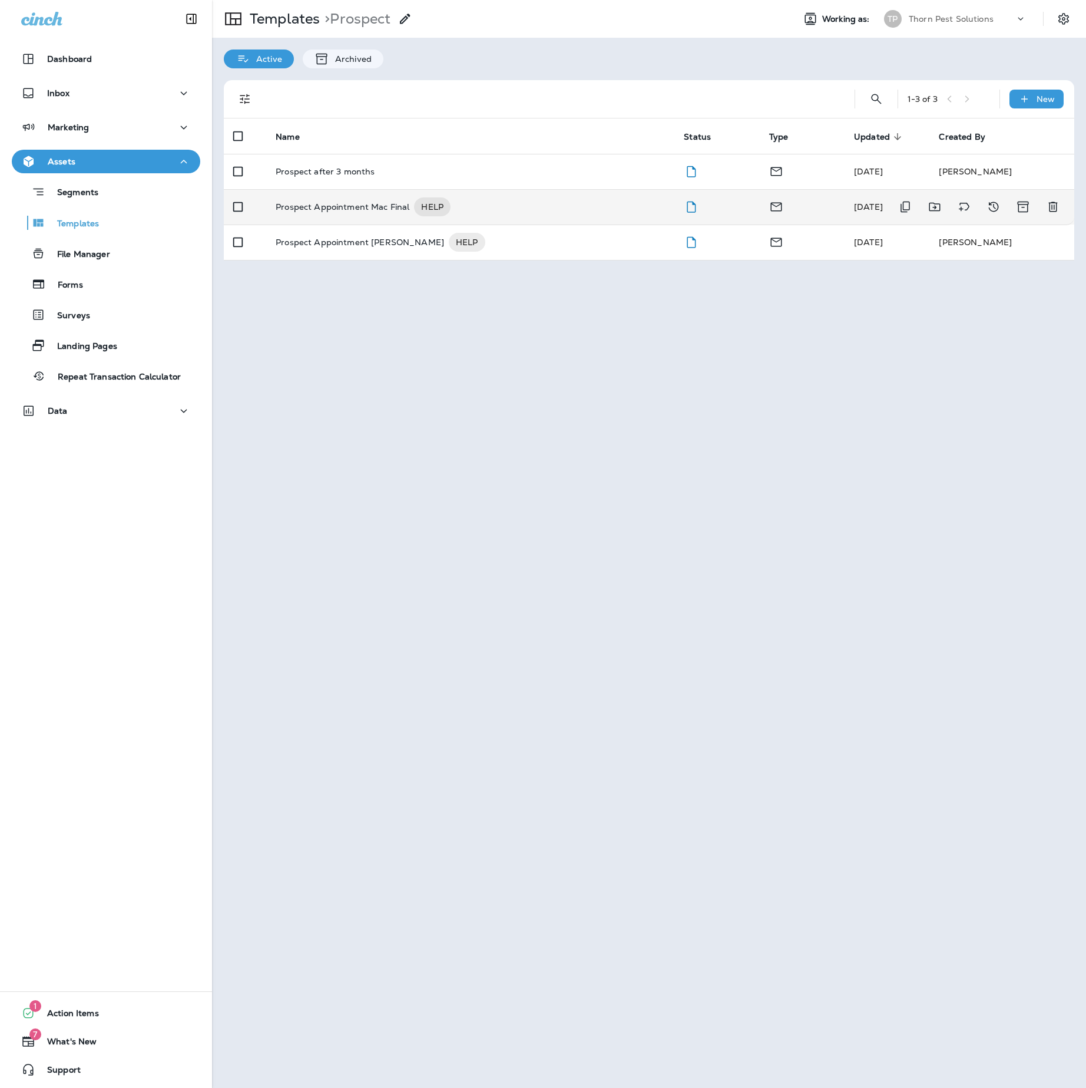
click at [343, 209] on p "Prospect Appointment Mac Final" at bounding box center [343, 206] width 134 height 19
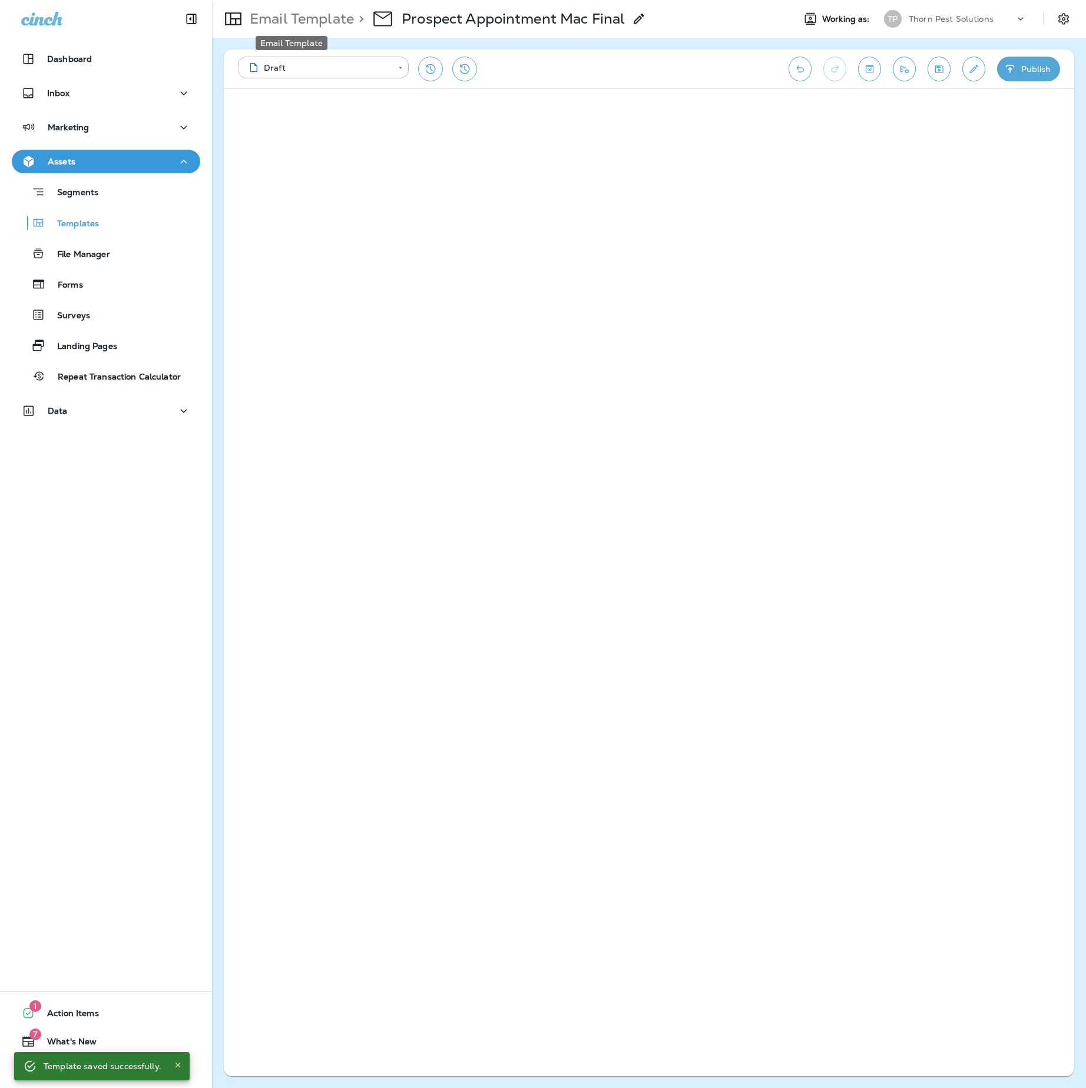
click at [273, 12] on p "Email Template" at bounding box center [299, 19] width 109 height 18
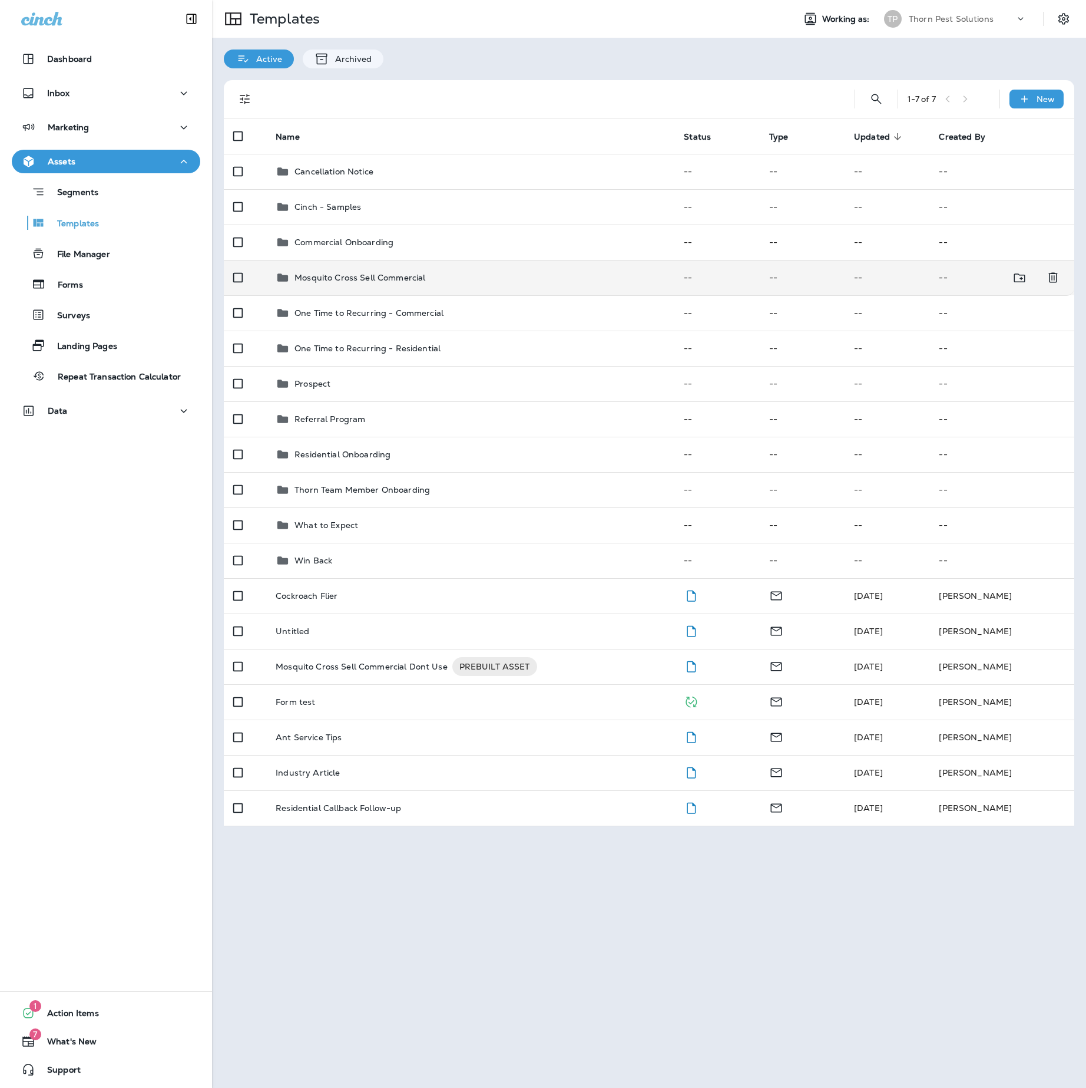
click at [470, 285] on div "Mosquito Cross Sell Commercial" at bounding box center [470, 277] width 389 height 14
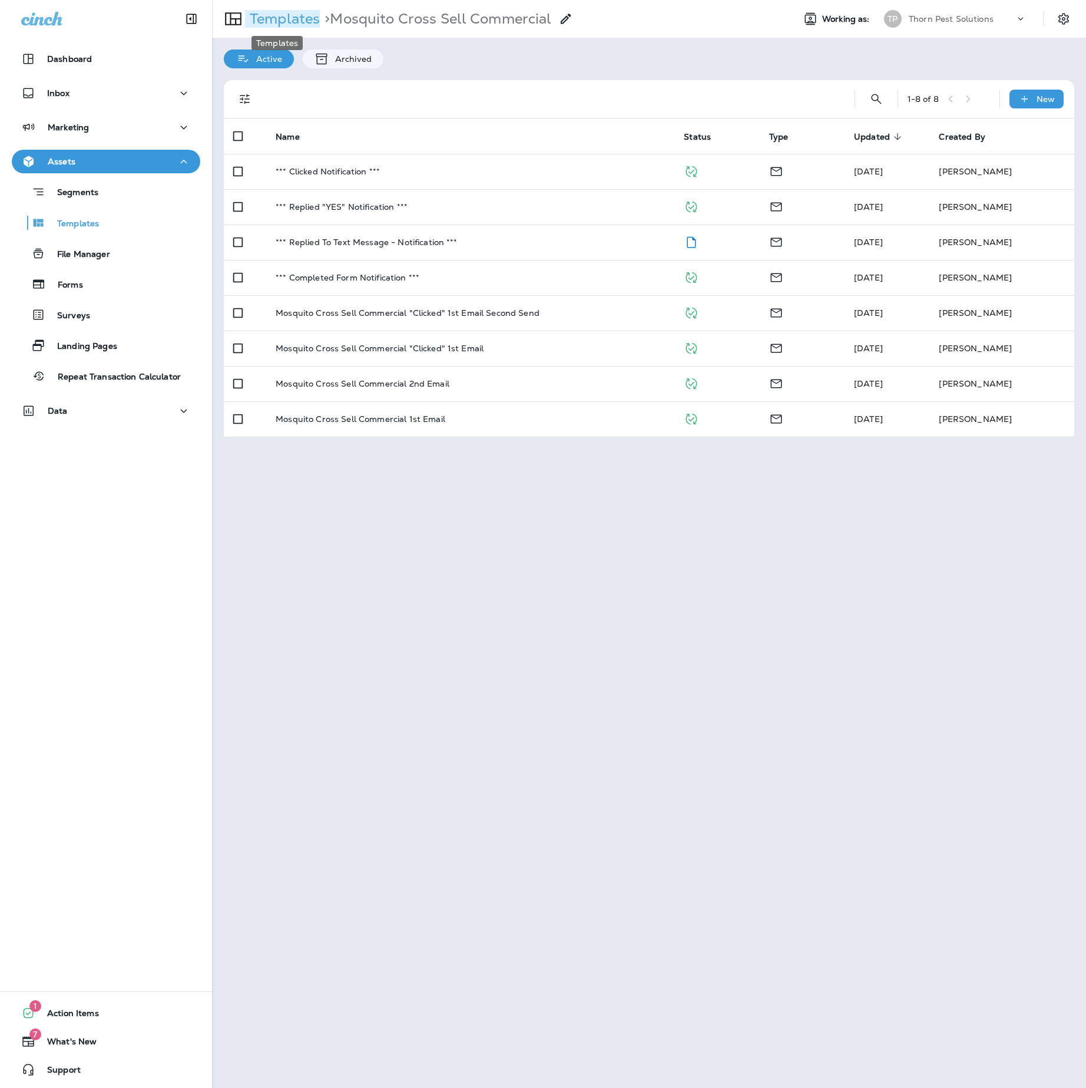
click at [275, 16] on p "Templates" at bounding box center [282, 19] width 75 height 18
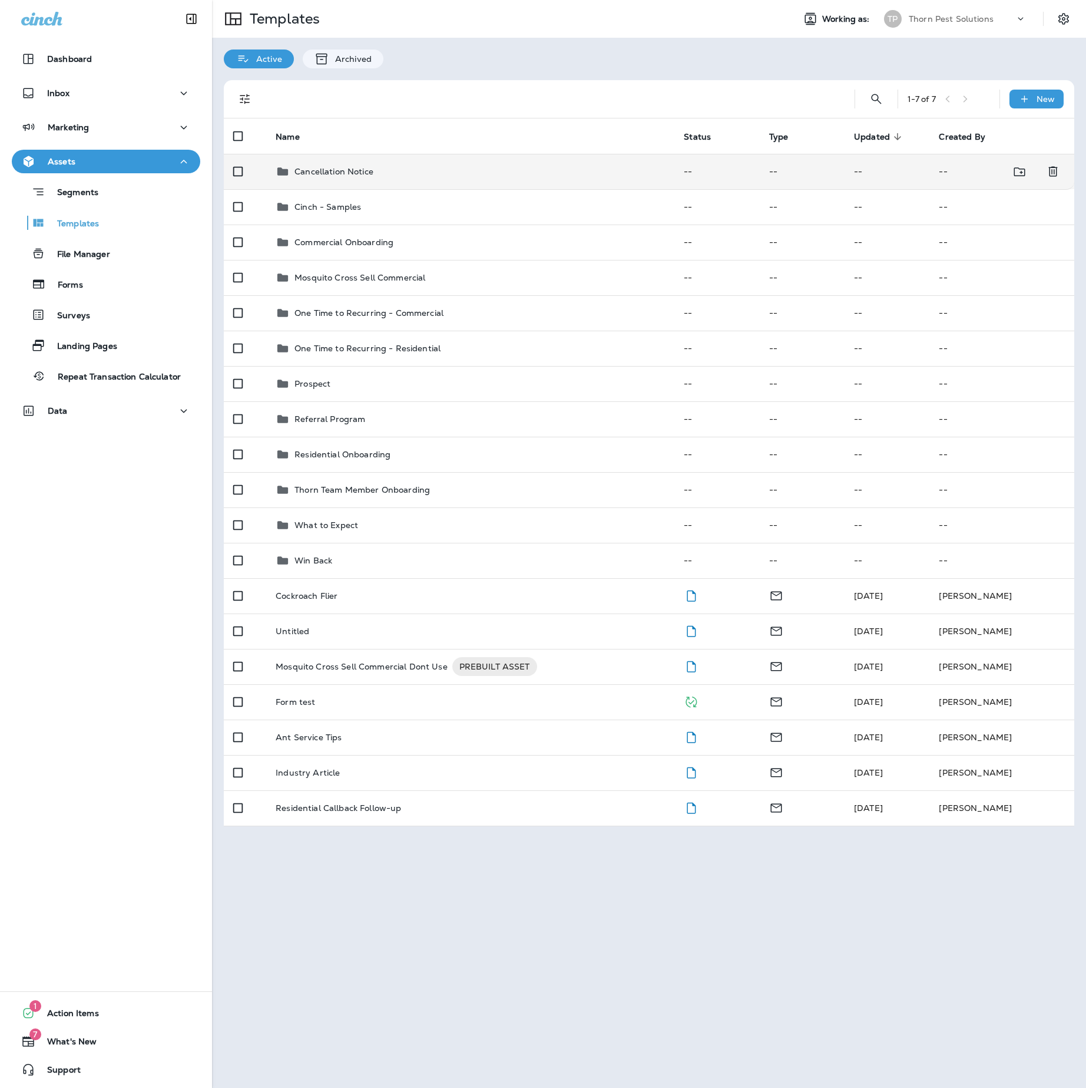
click at [374, 176] on p "Cancellation Notice" at bounding box center [334, 171] width 79 height 9
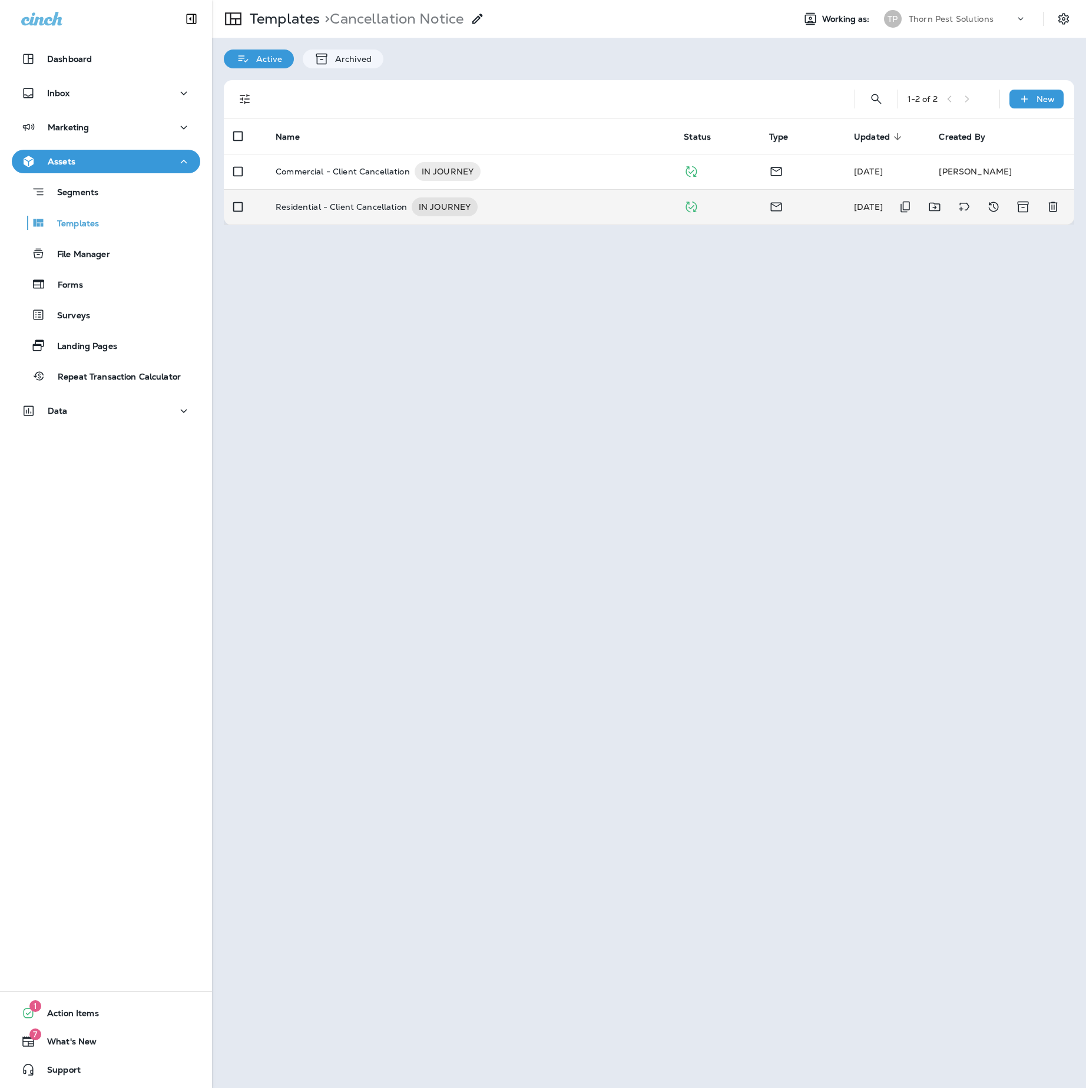
click at [383, 216] on p "Residential - Client Cancellation" at bounding box center [341, 206] width 131 height 19
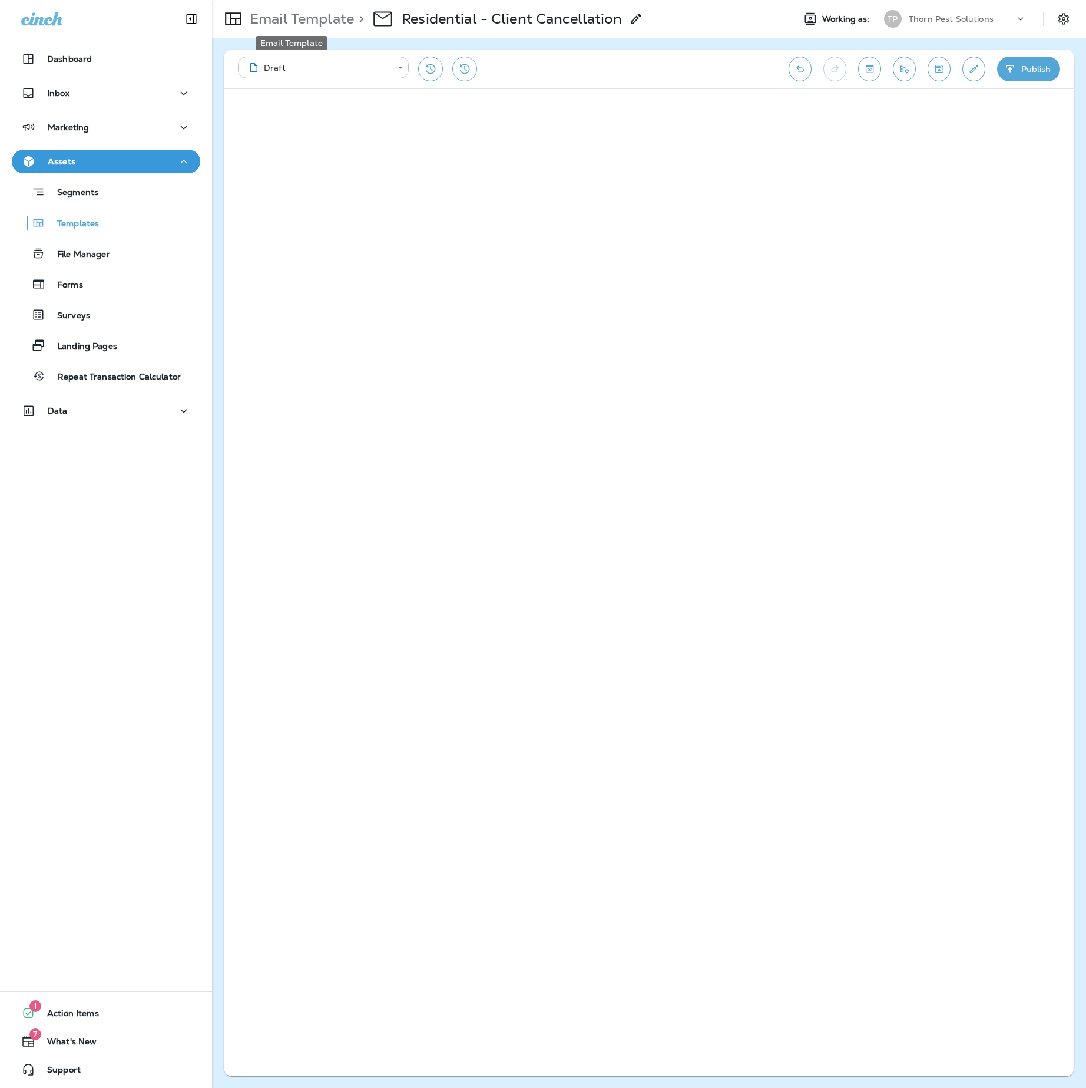
click at [323, 25] on p "Email Template" at bounding box center [299, 19] width 109 height 18
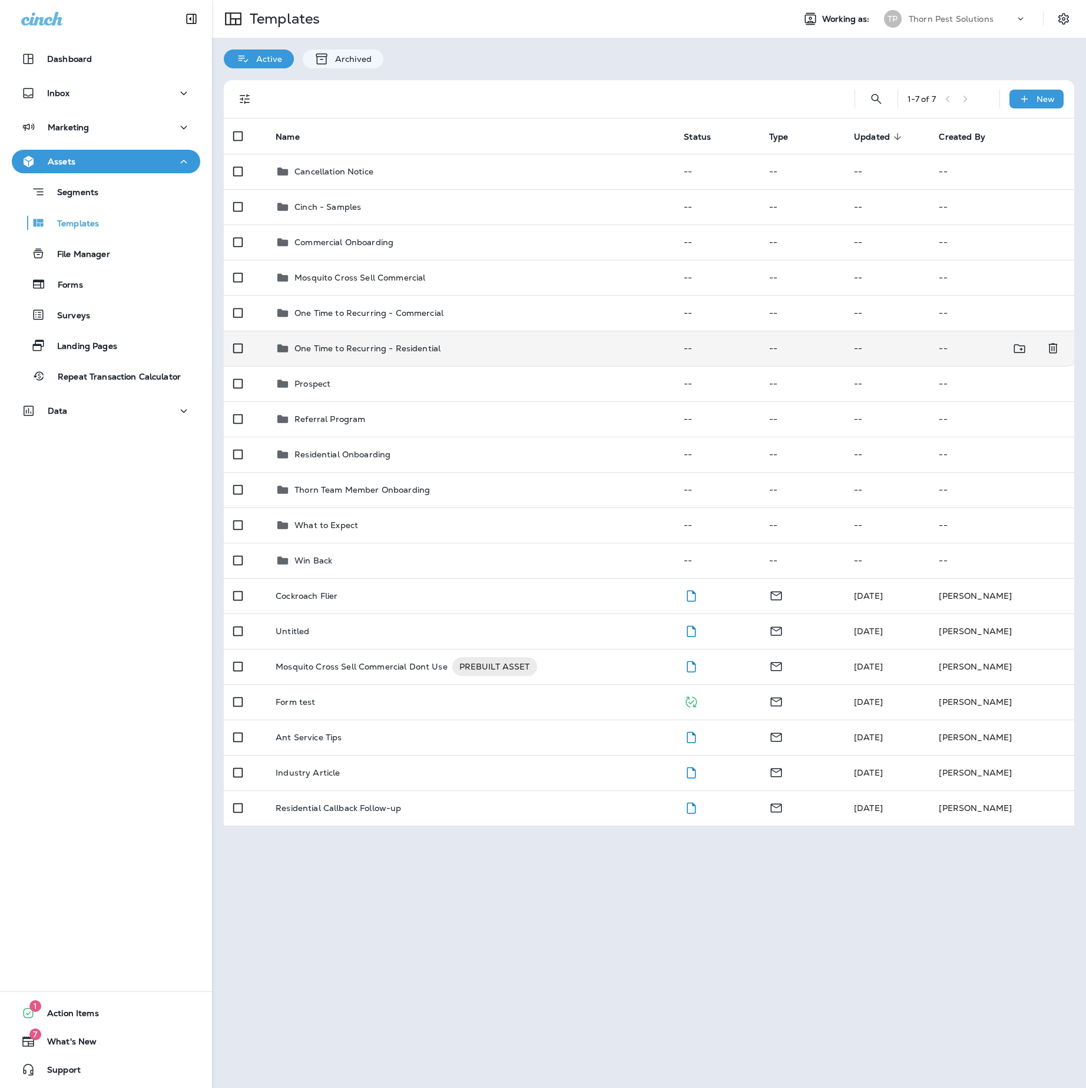
click at [391, 353] on p "One Time to Recurring - Residential" at bounding box center [368, 347] width 146 height 9
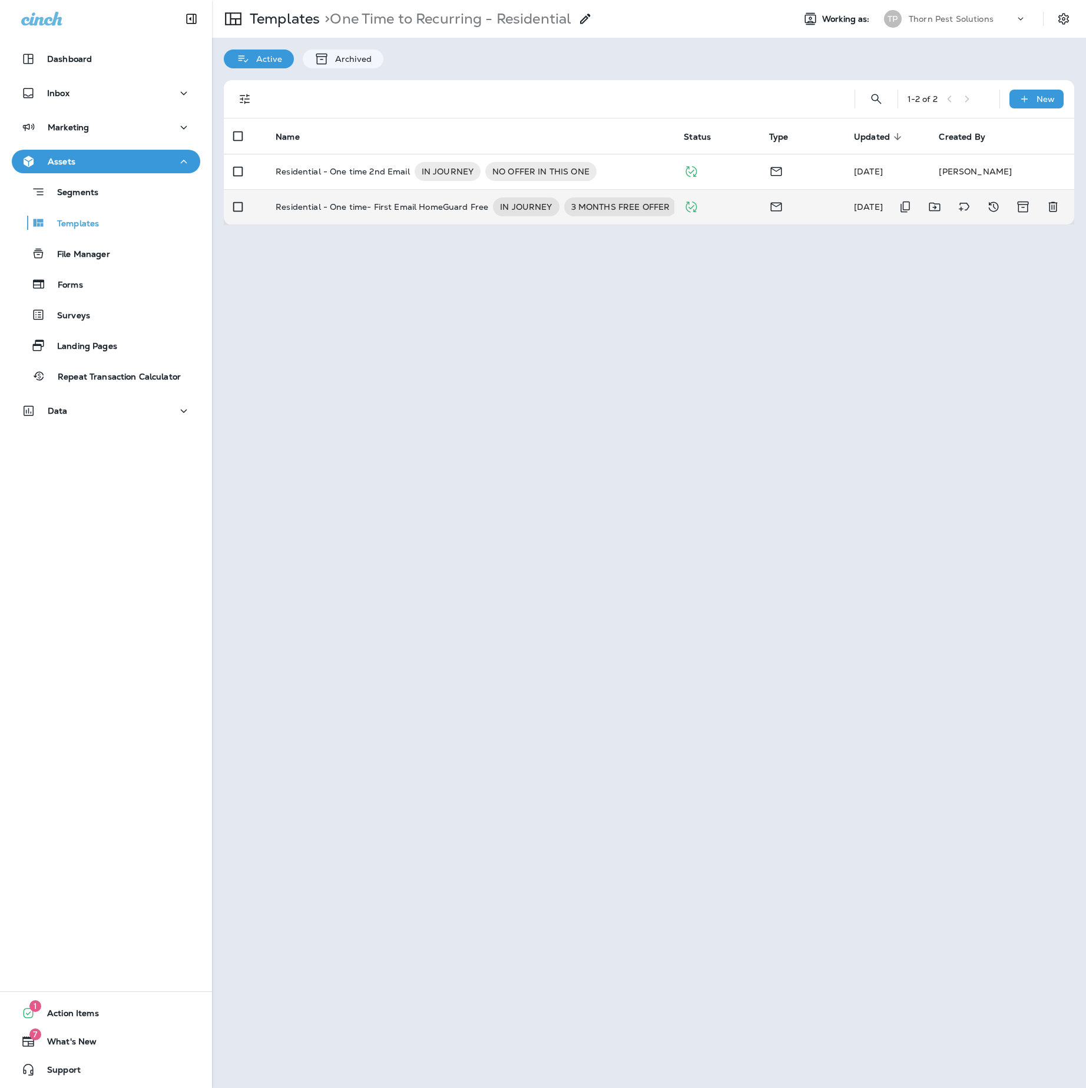
click at [392, 216] on p "Residential - One time- First Email HomeGuard Free" at bounding box center [382, 206] width 213 height 19
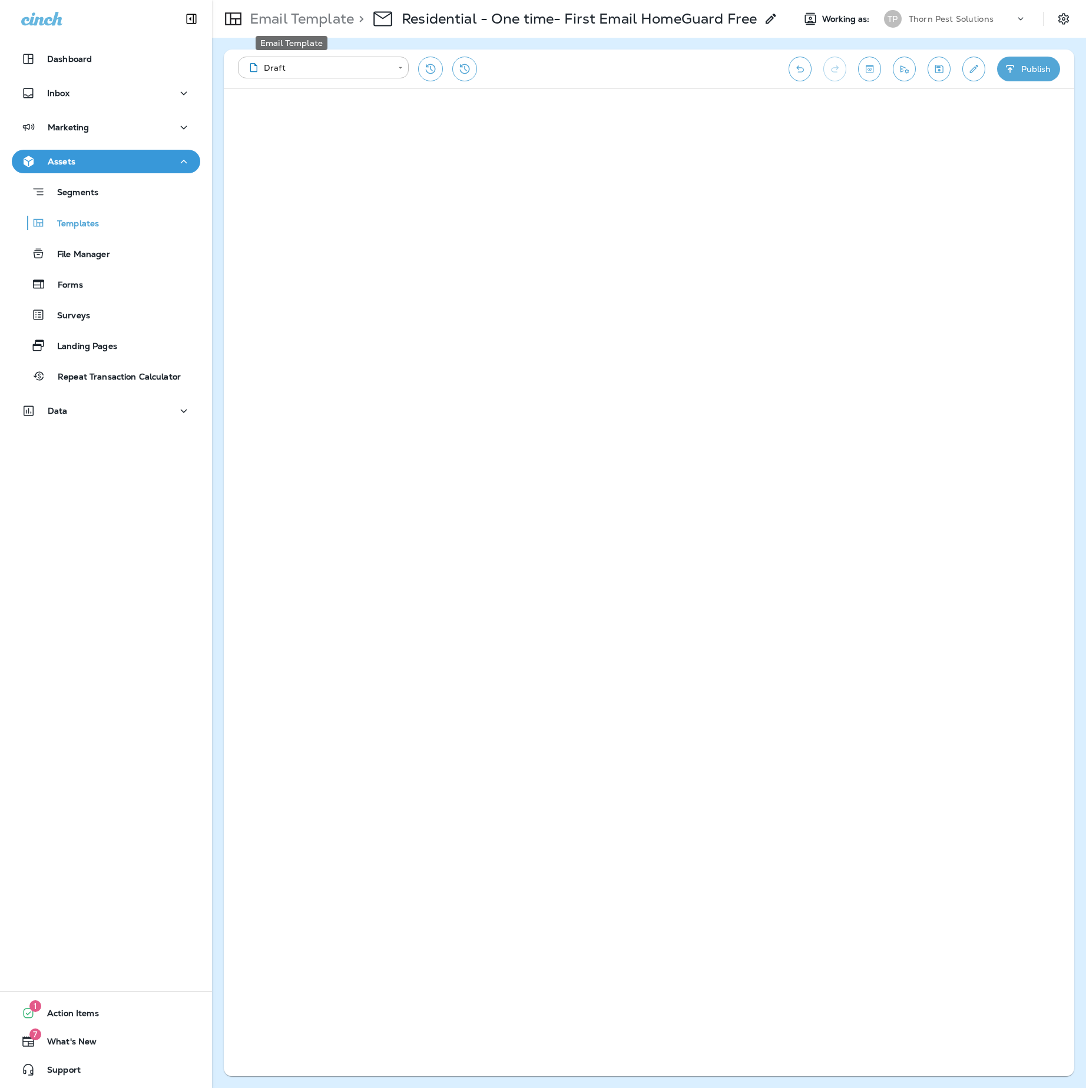
click at [295, 21] on p "Email Template" at bounding box center [299, 19] width 109 height 18
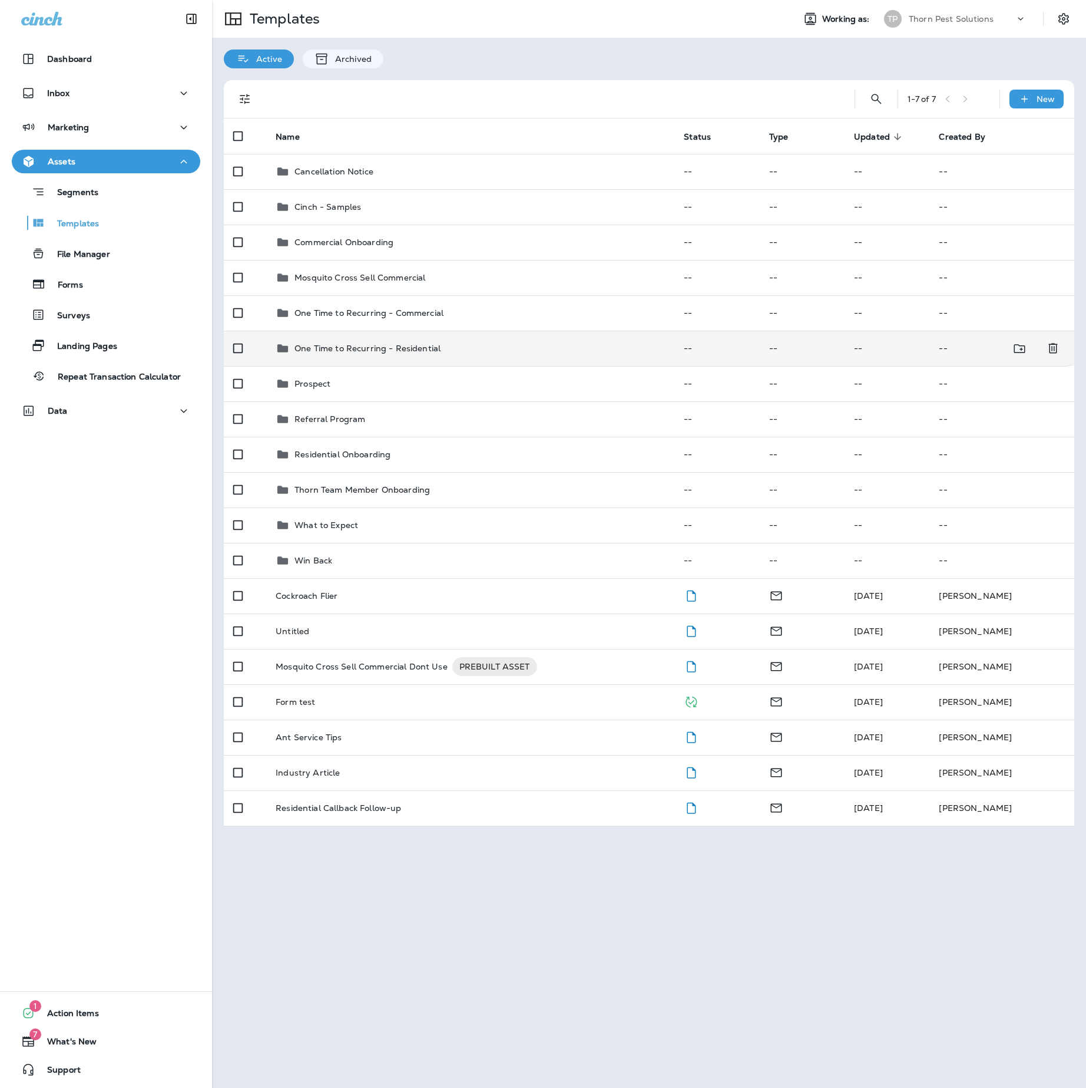
click at [481, 355] on div "One Time to Recurring - Residential" at bounding box center [470, 348] width 389 height 14
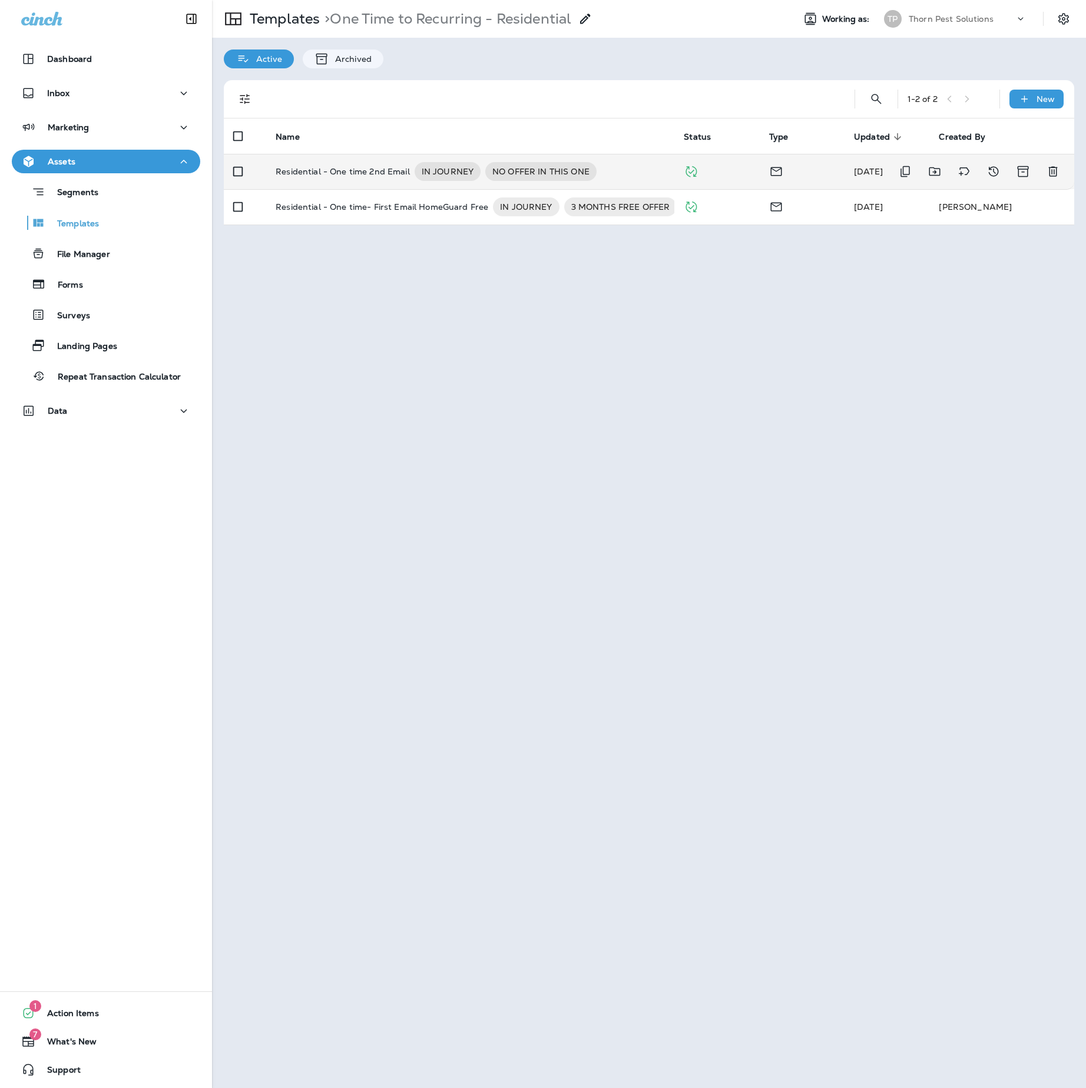
click at [403, 167] on p "Residential - One time 2nd Email" at bounding box center [343, 171] width 134 height 19
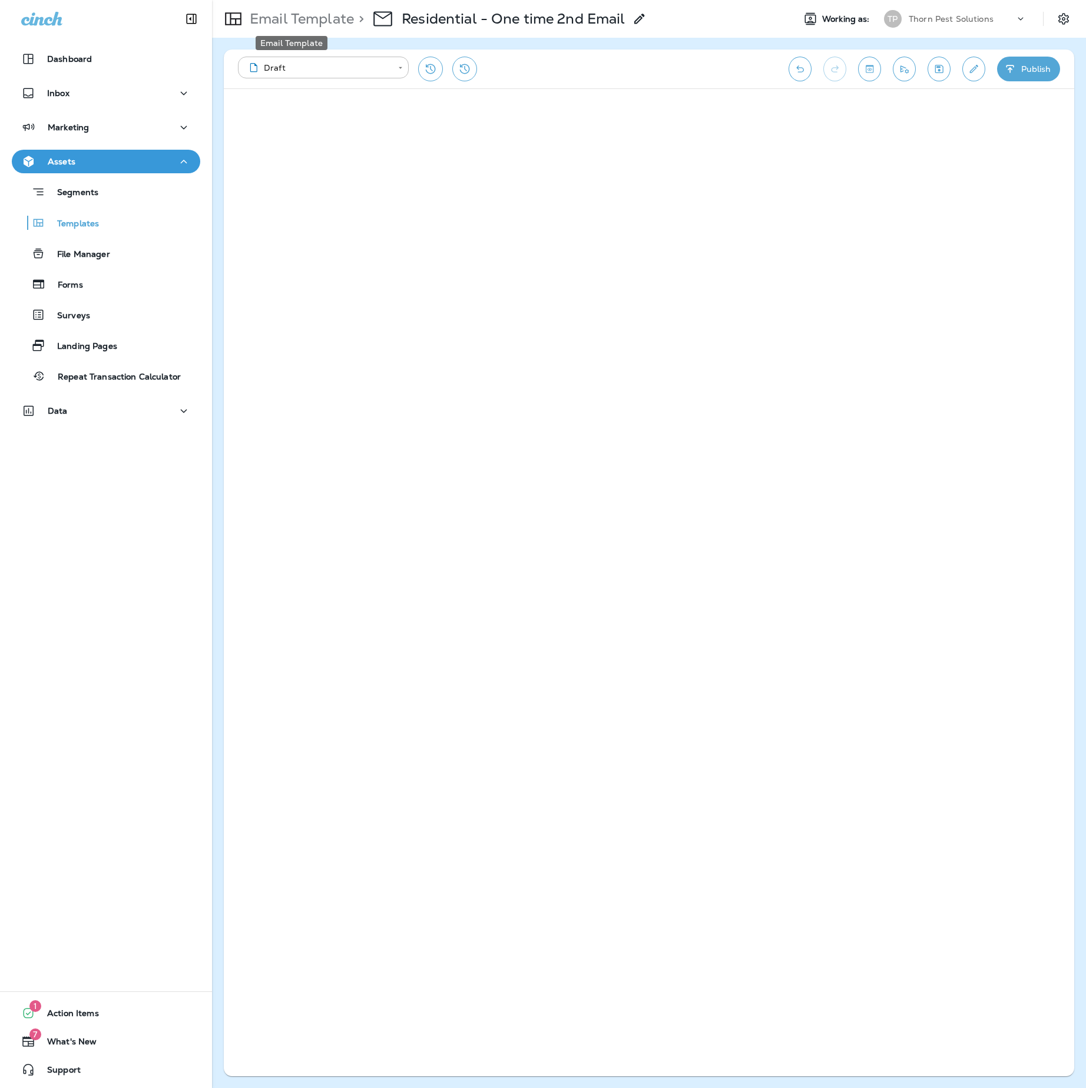
click at [288, 16] on p "Email Template" at bounding box center [299, 19] width 109 height 18
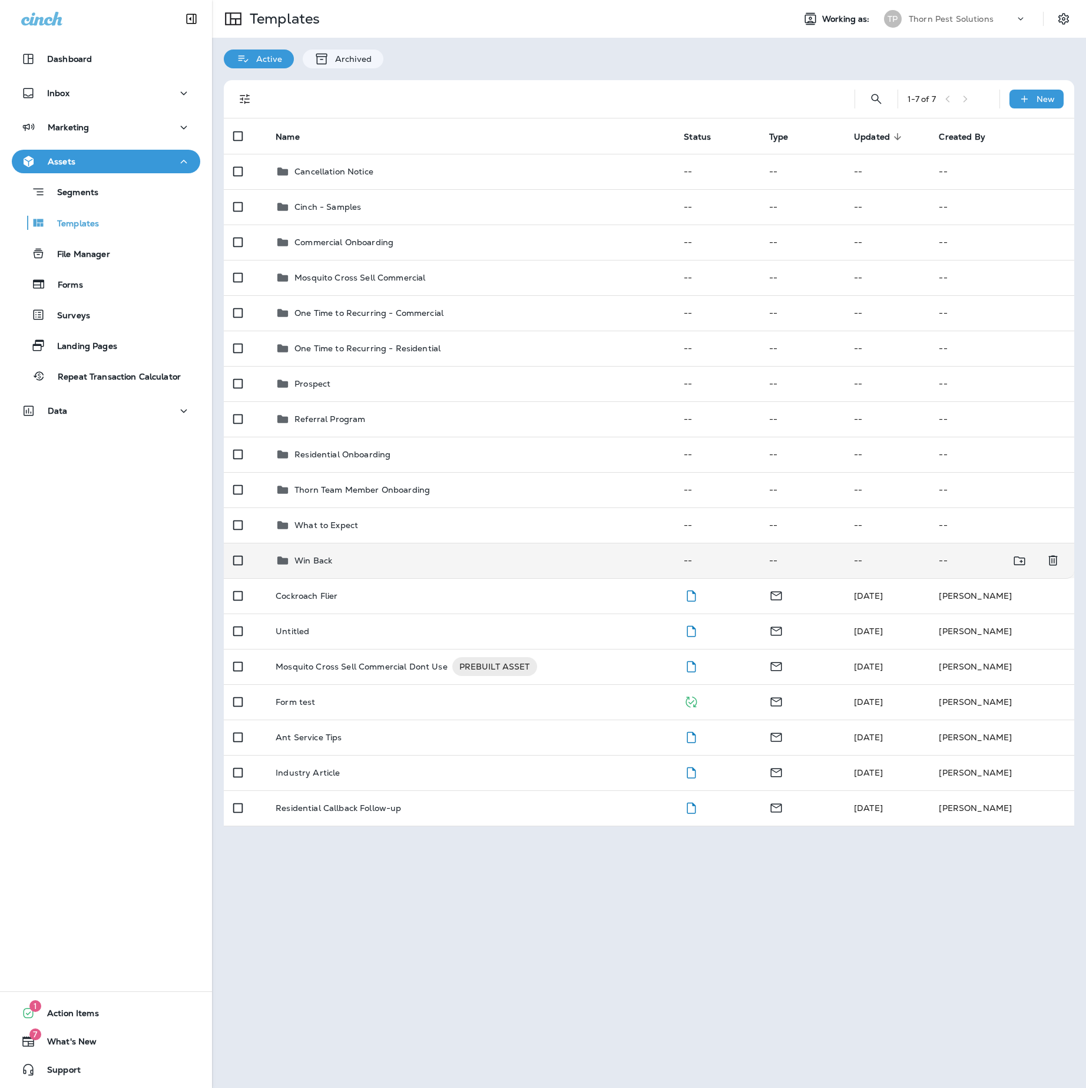
click at [315, 565] on p "Win Back" at bounding box center [314, 560] width 38 height 9
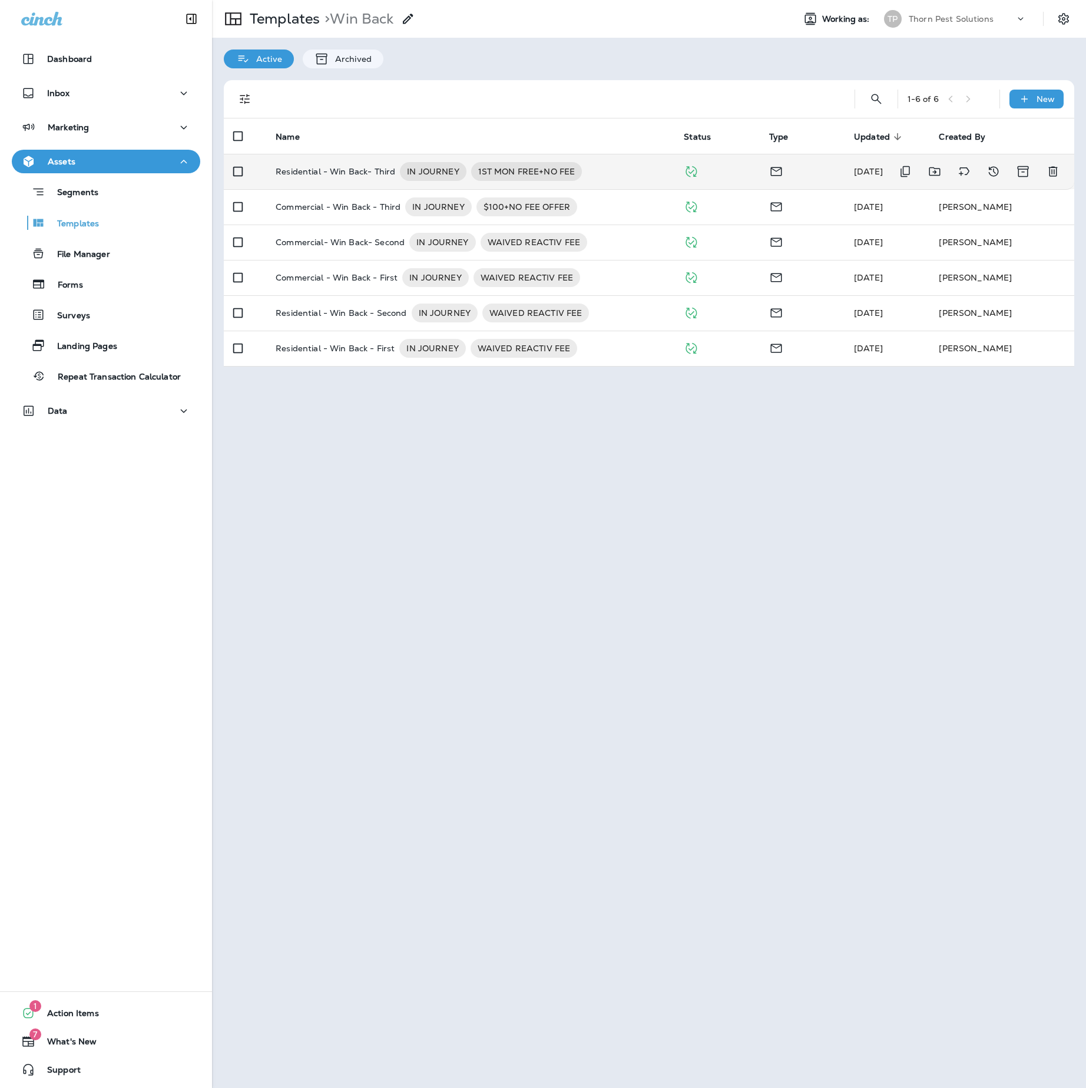
click at [352, 171] on p "Residential - Win Back- Third" at bounding box center [336, 171] width 120 height 19
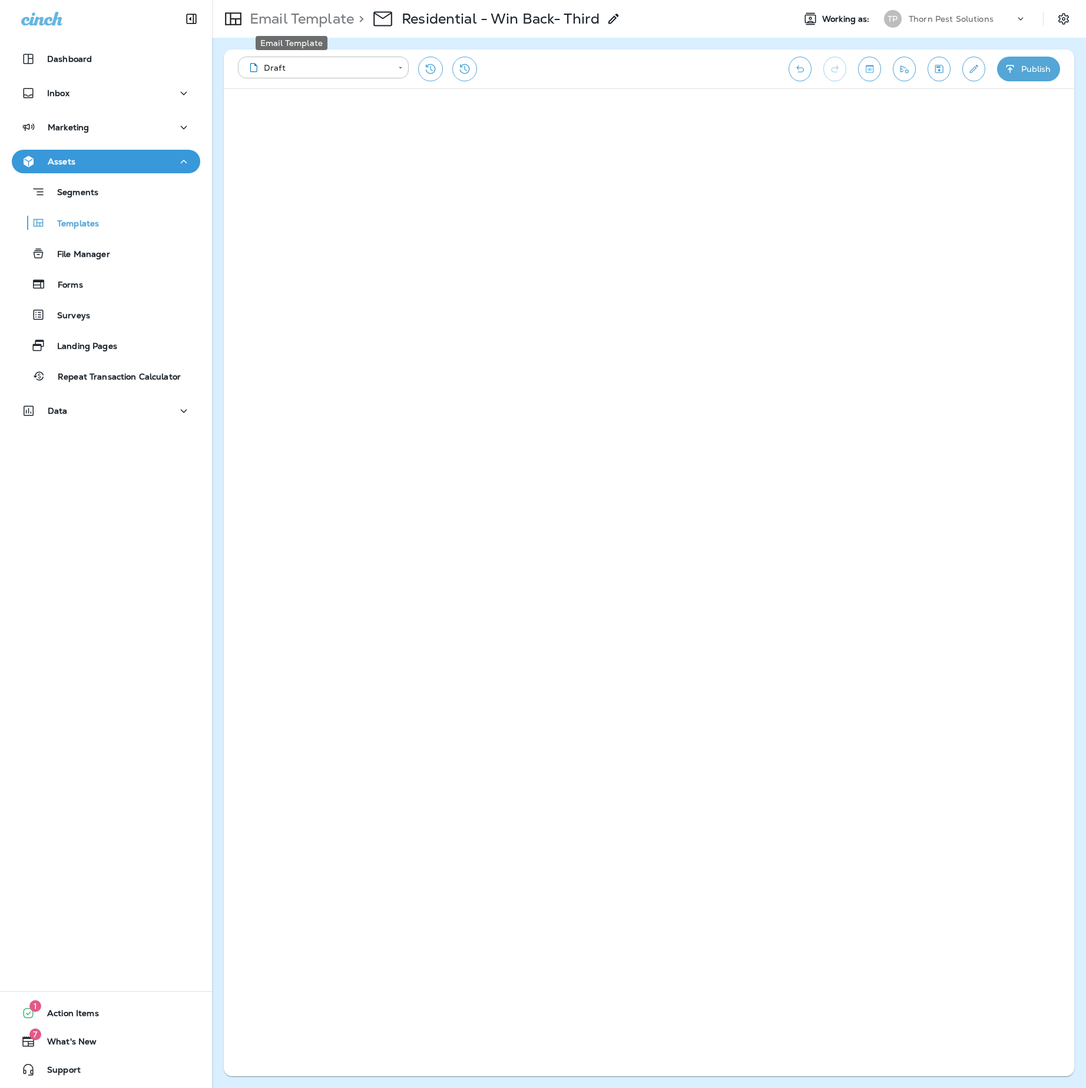
click at [318, 18] on p "Email Template" at bounding box center [299, 19] width 109 height 18
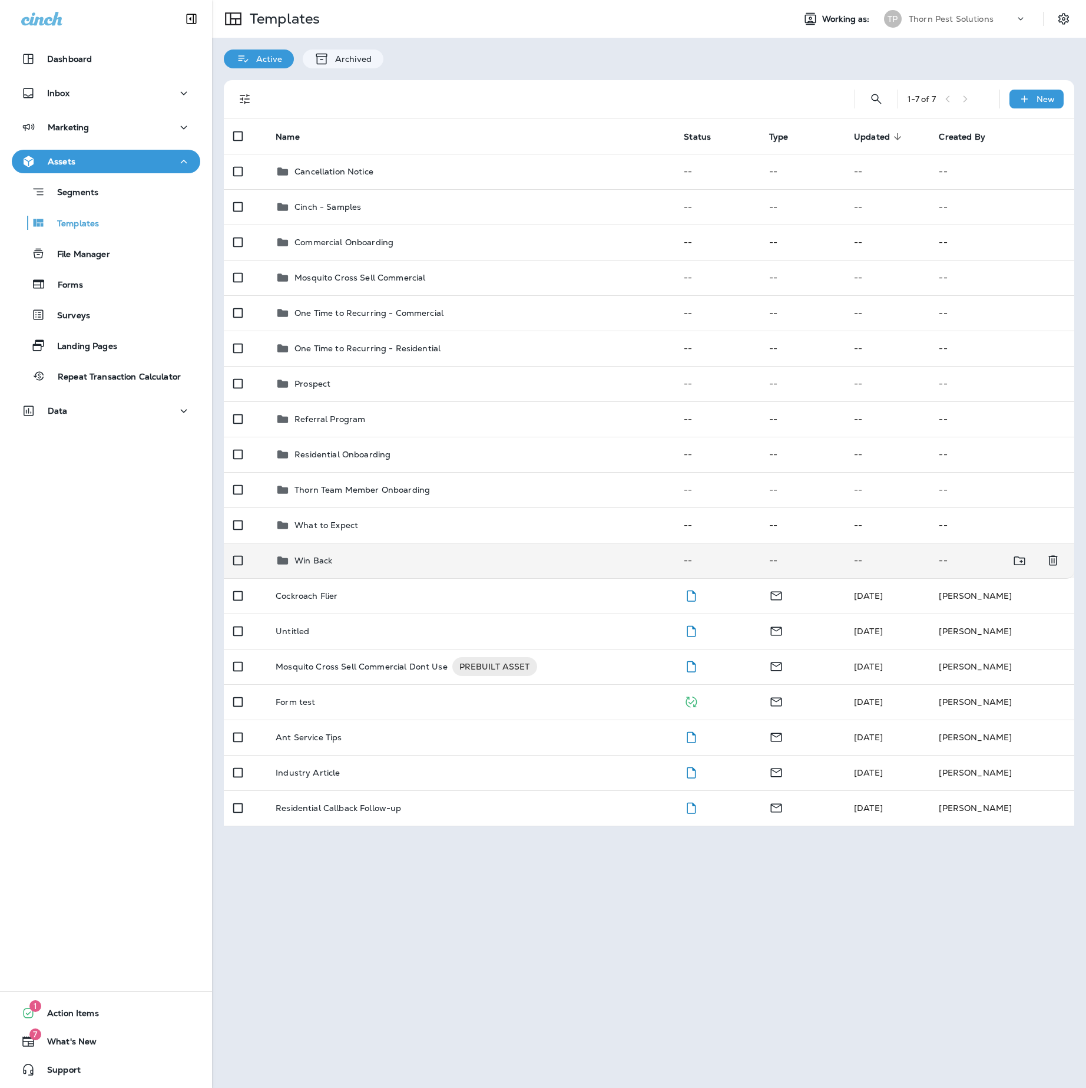
click at [382, 567] on div "Win Back" at bounding box center [470, 560] width 389 height 14
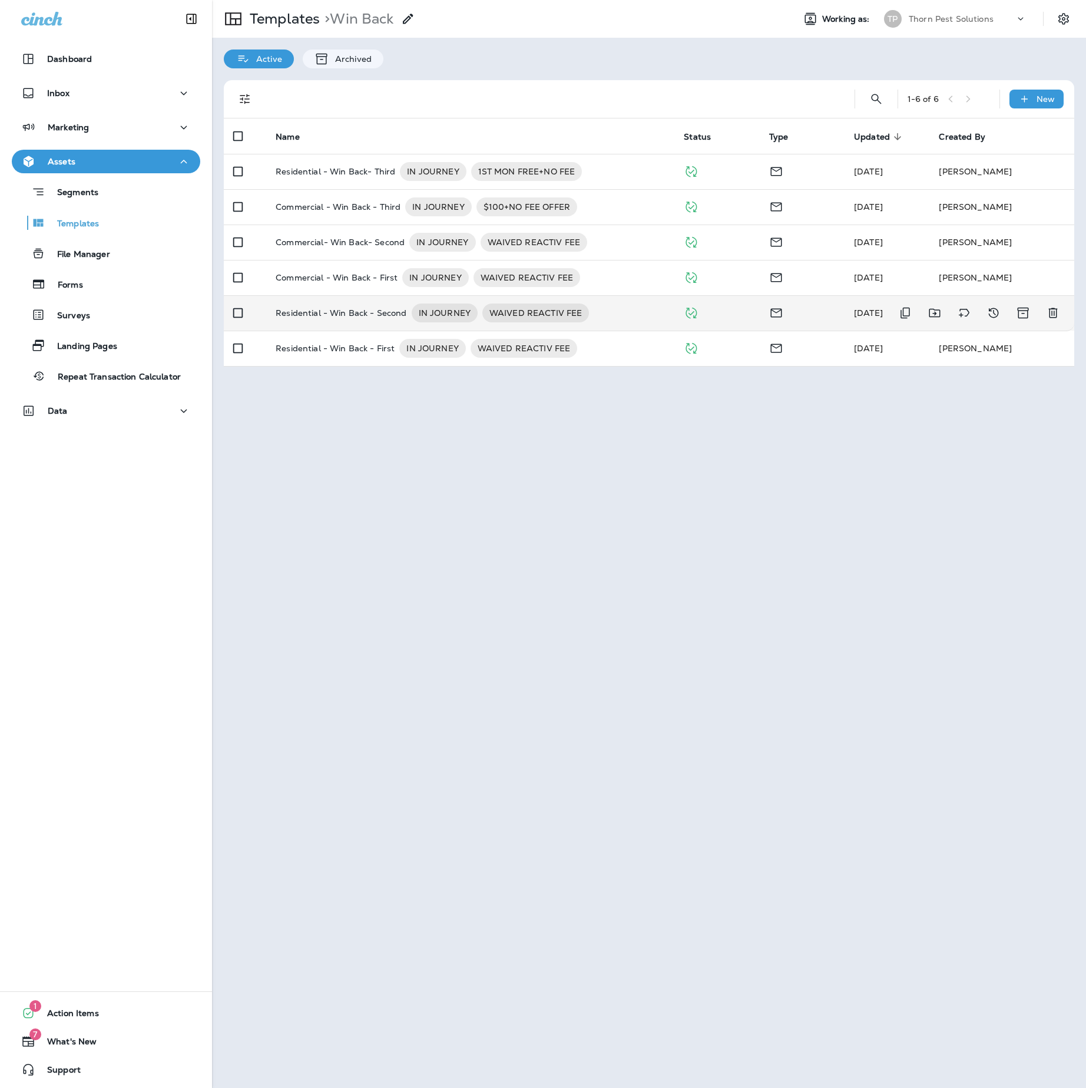
click at [368, 322] on p "Residential - Win Back - Second" at bounding box center [341, 312] width 131 height 19
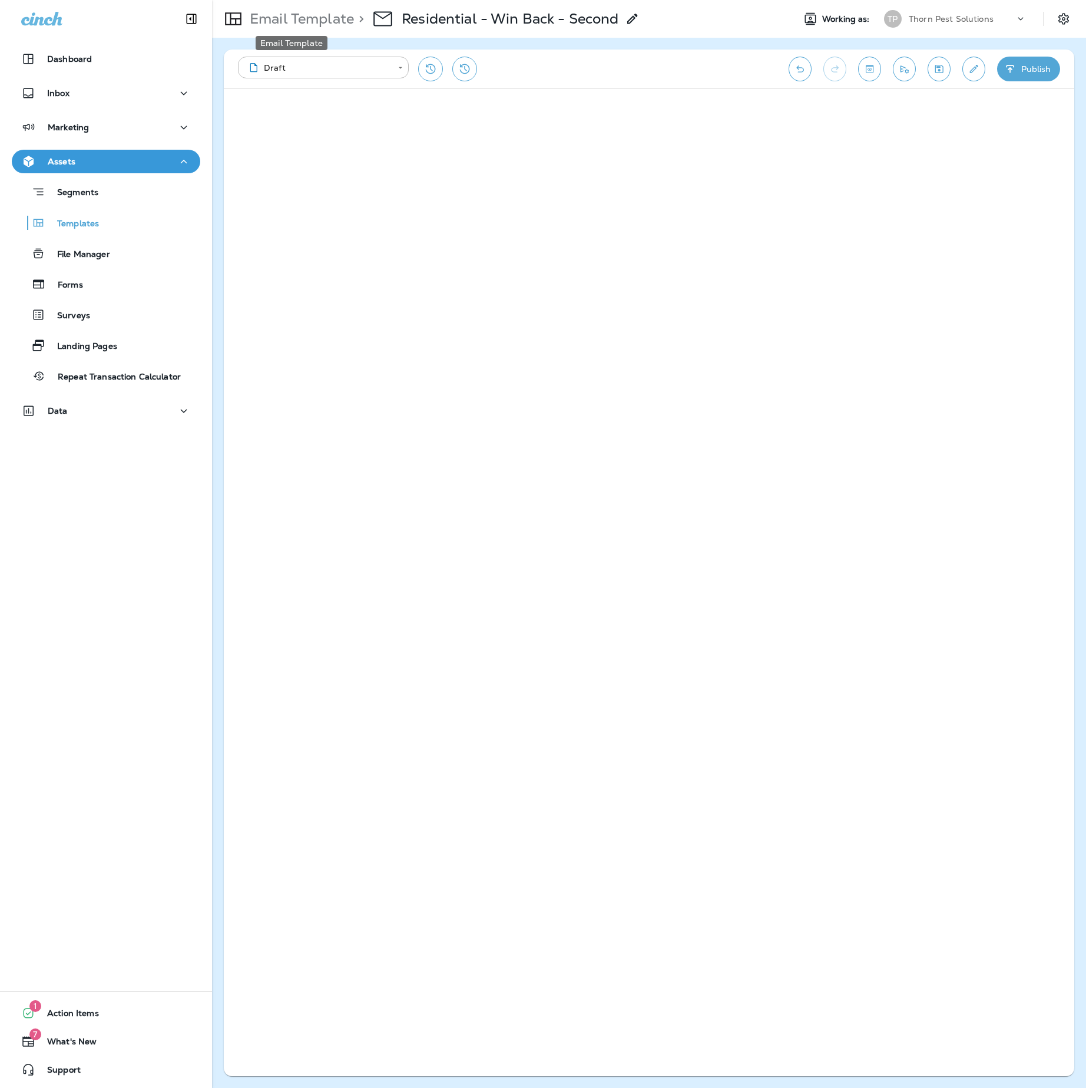
click at [284, 15] on p "Email Template" at bounding box center [299, 19] width 109 height 18
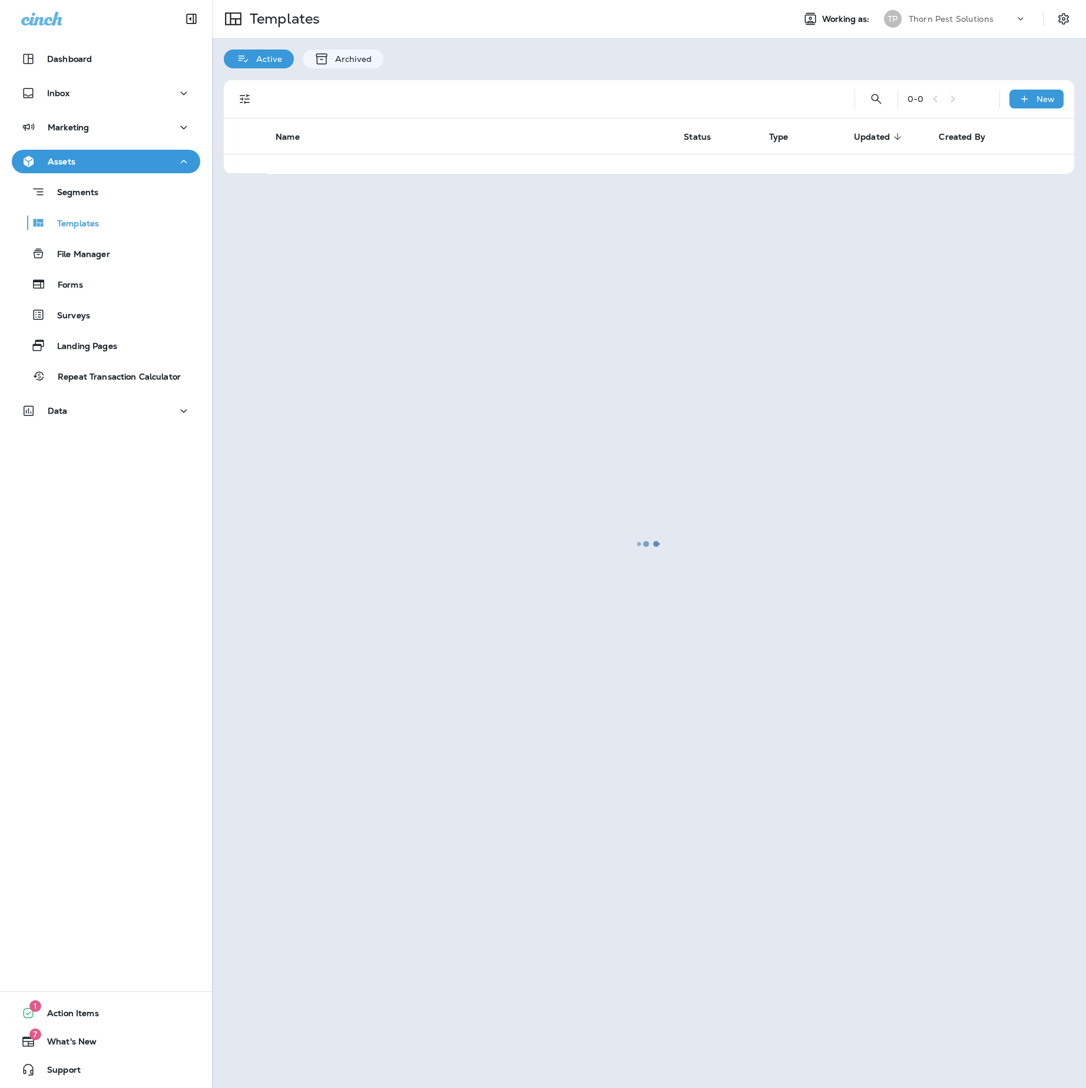
click at [284, 15] on div at bounding box center [649, 543] width 872 height 1085
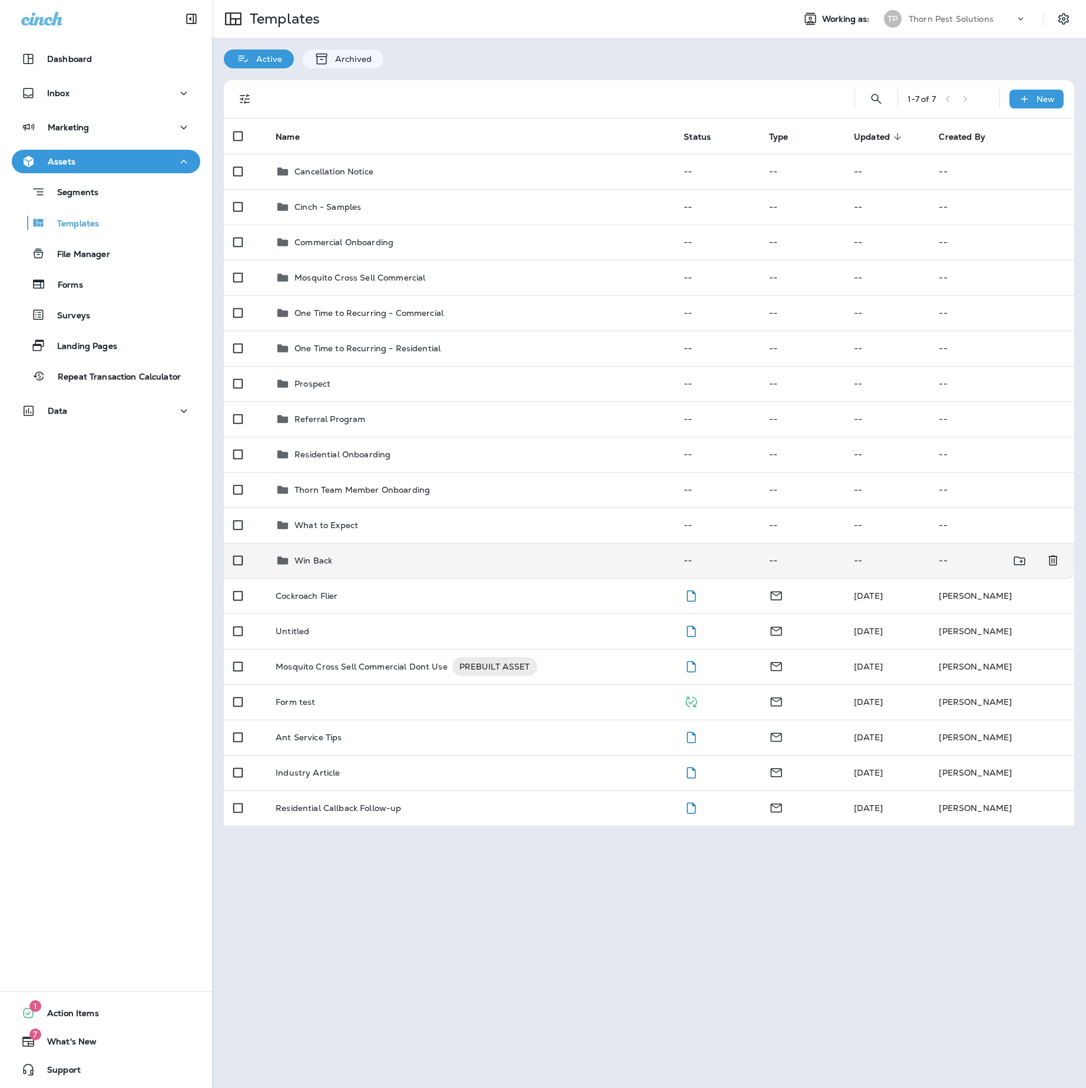
click at [375, 567] on div "Win Back" at bounding box center [470, 560] width 389 height 14
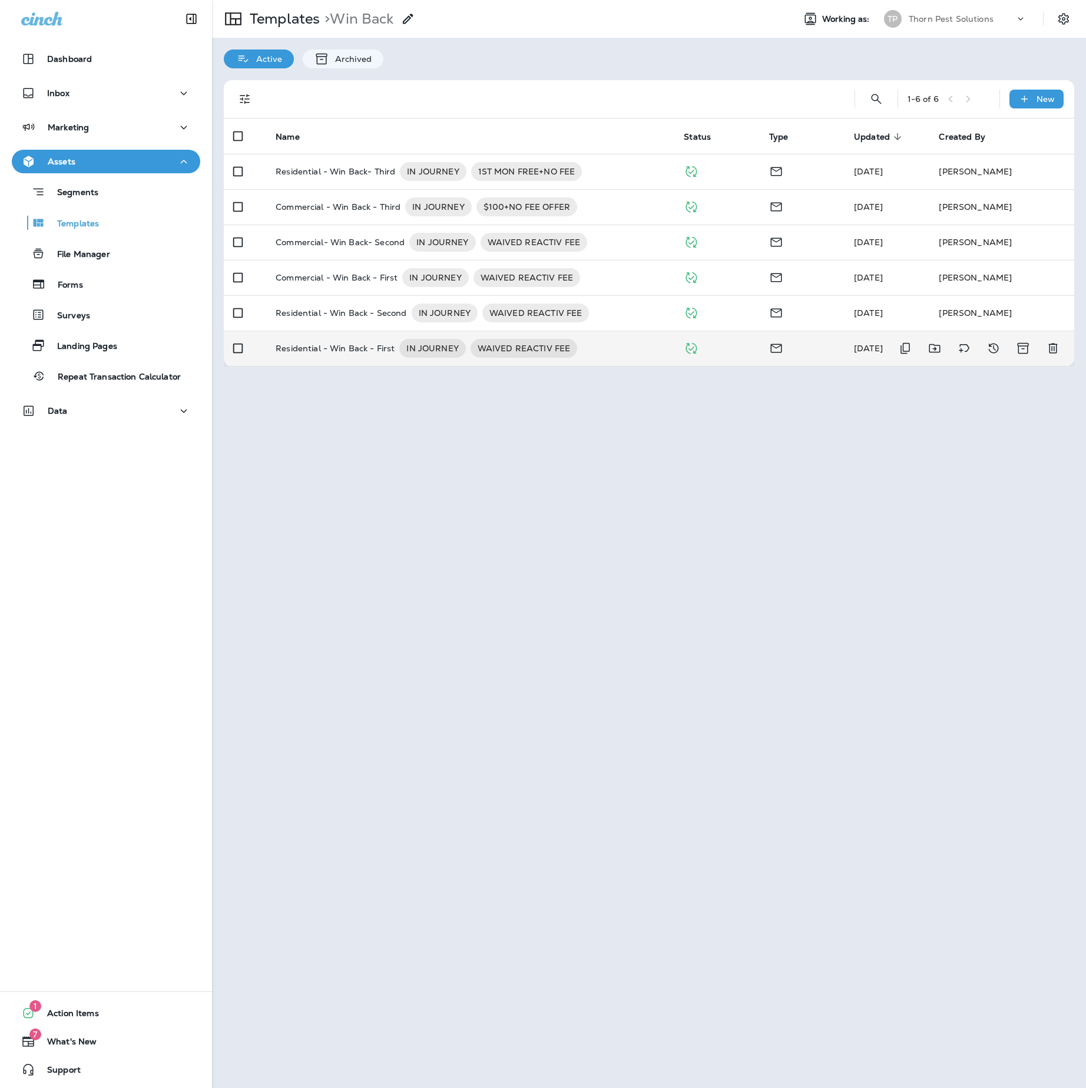
click at [368, 358] on p "Residential - Win Back - First" at bounding box center [335, 348] width 119 height 19
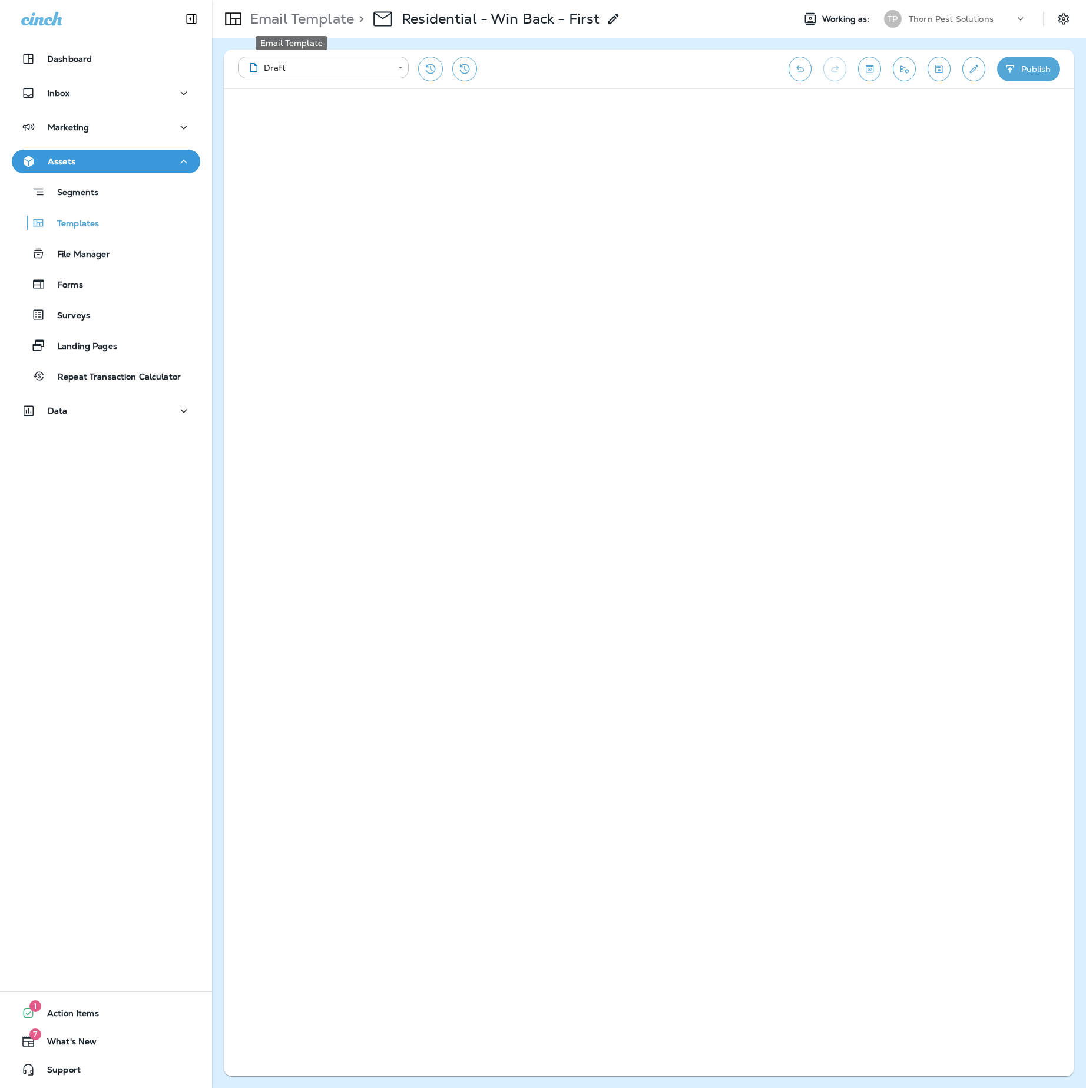
click at [277, 18] on p "Email Template" at bounding box center [299, 19] width 109 height 18
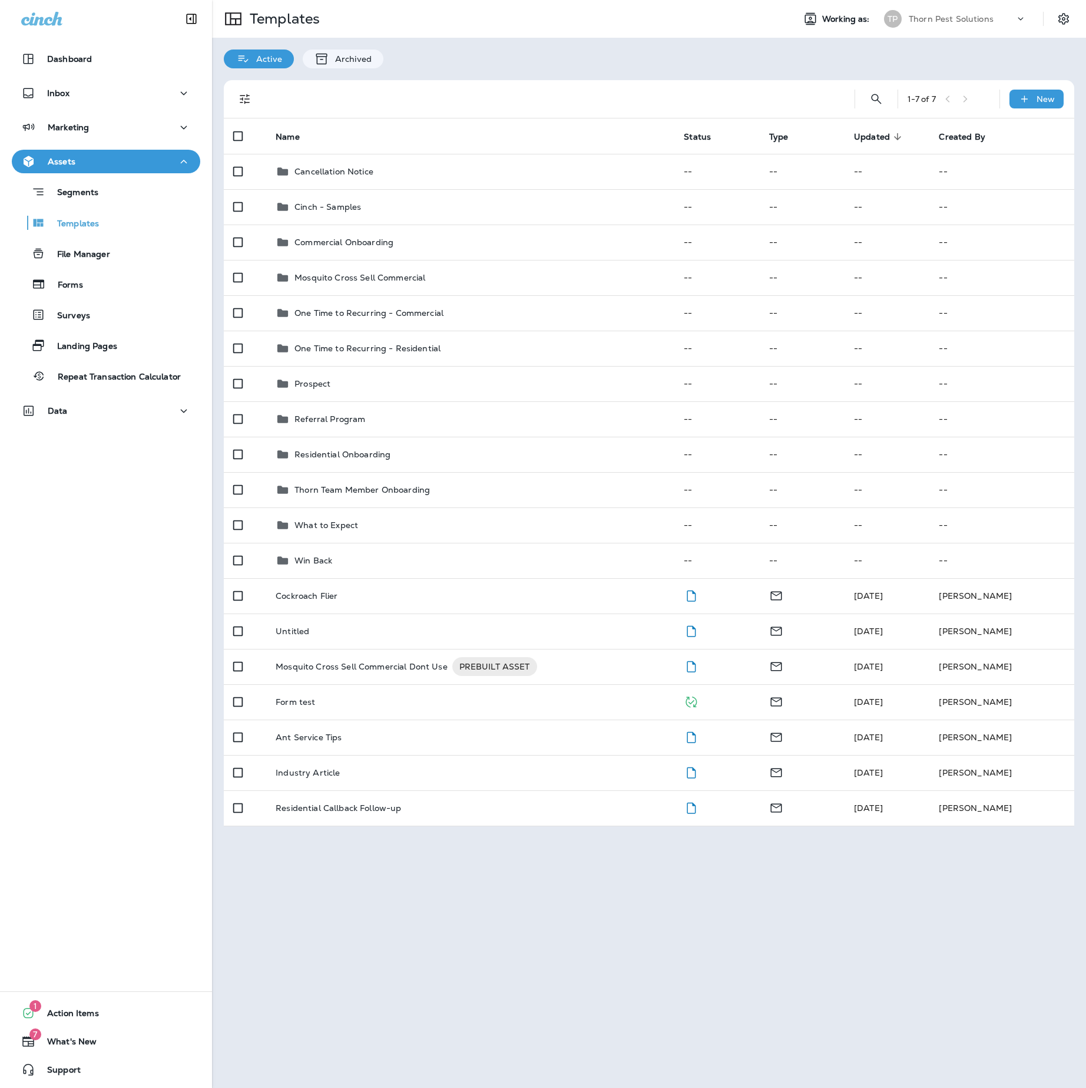
click at [510, 939] on div "Templates Working as: [PERSON_NAME] Pest Solutions Active Archived 1 - 7 of 7 N…" at bounding box center [649, 544] width 874 height 1088
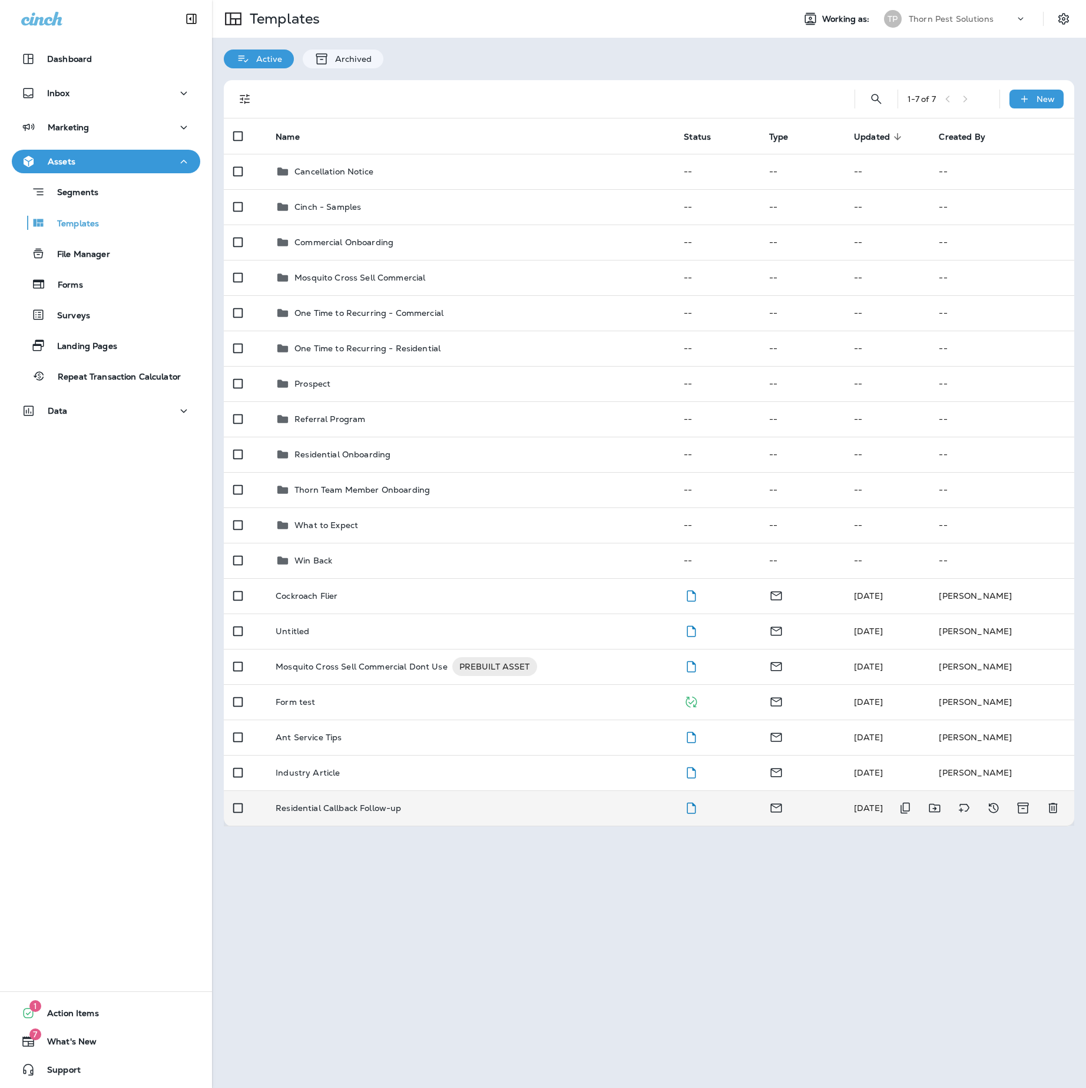
click at [448, 812] on div "Residential Callback Follow-up" at bounding box center [470, 807] width 389 height 9
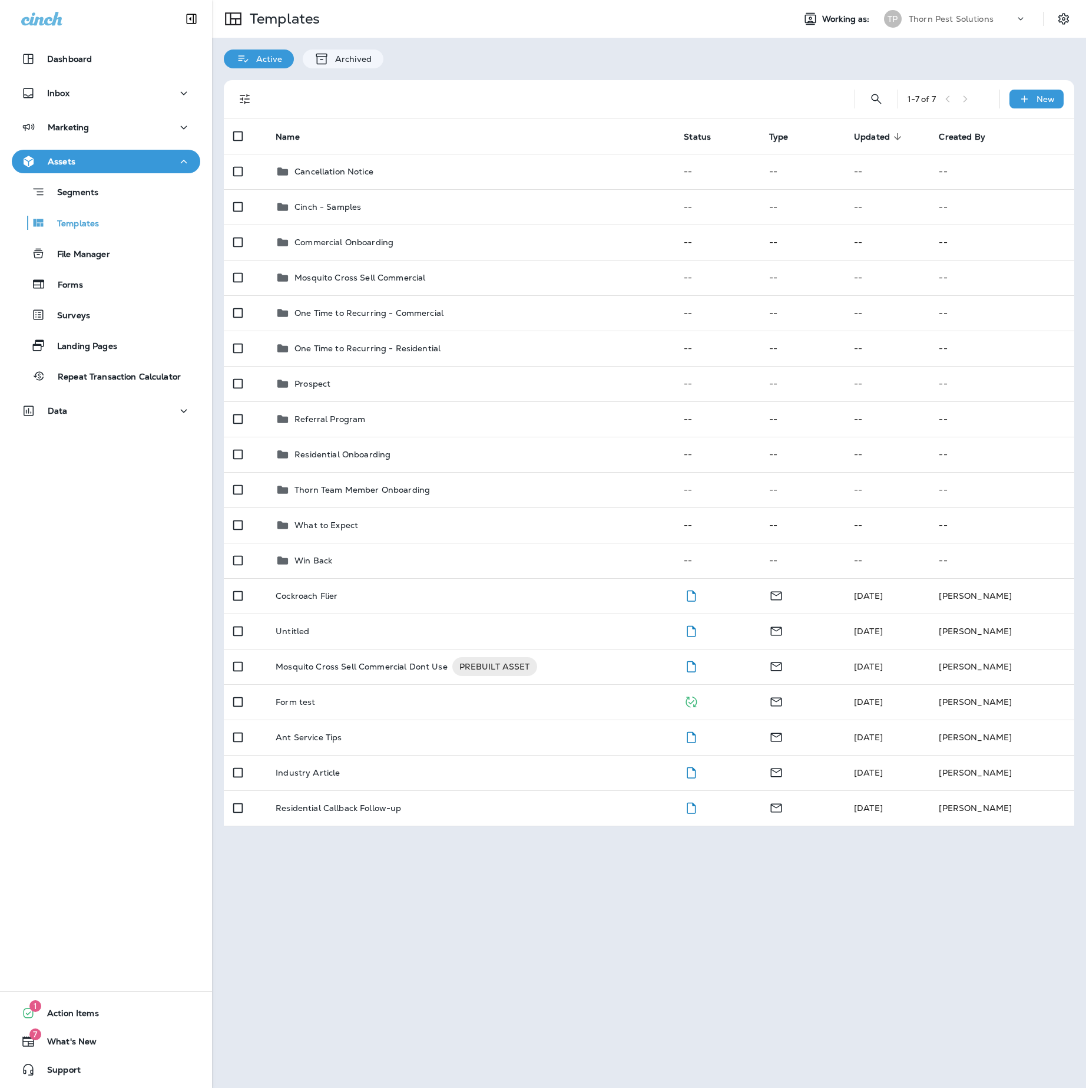
click at [159, 707] on div "Dashboard Inbox Marketing Assets Segments Templates File Manager Forms Surveys …" at bounding box center [106, 544] width 212 height 1088
click at [325, 904] on div "Templates Working as: [PERSON_NAME] Pest Solutions Active Archived 1 - 7 of 7 N…" at bounding box center [649, 544] width 874 height 1088
click at [423, 991] on div "Templates Working as: [PERSON_NAME] Pest Solutions Active Archived 1 - 7 of 7 N…" at bounding box center [649, 544] width 874 height 1088
